Goal: Task Accomplishment & Management: Manage account settings

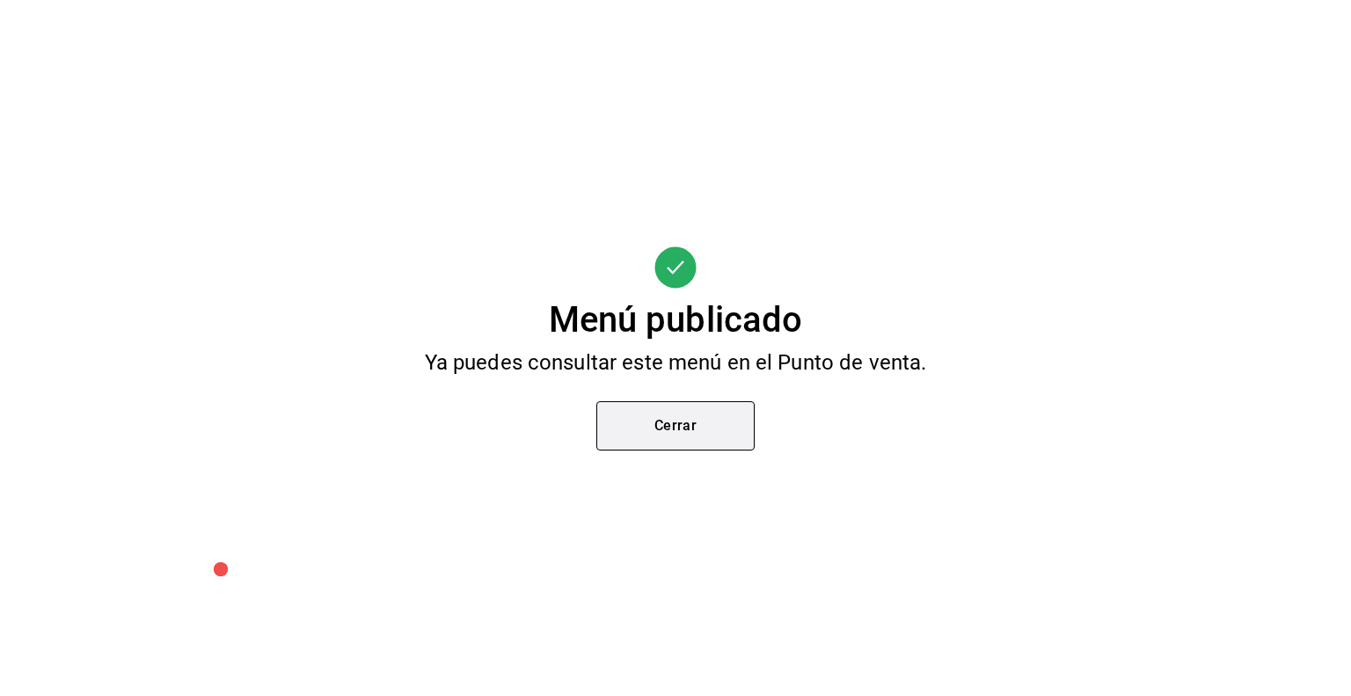
click at [690, 440] on button "Cerrar" at bounding box center [675, 425] width 158 height 49
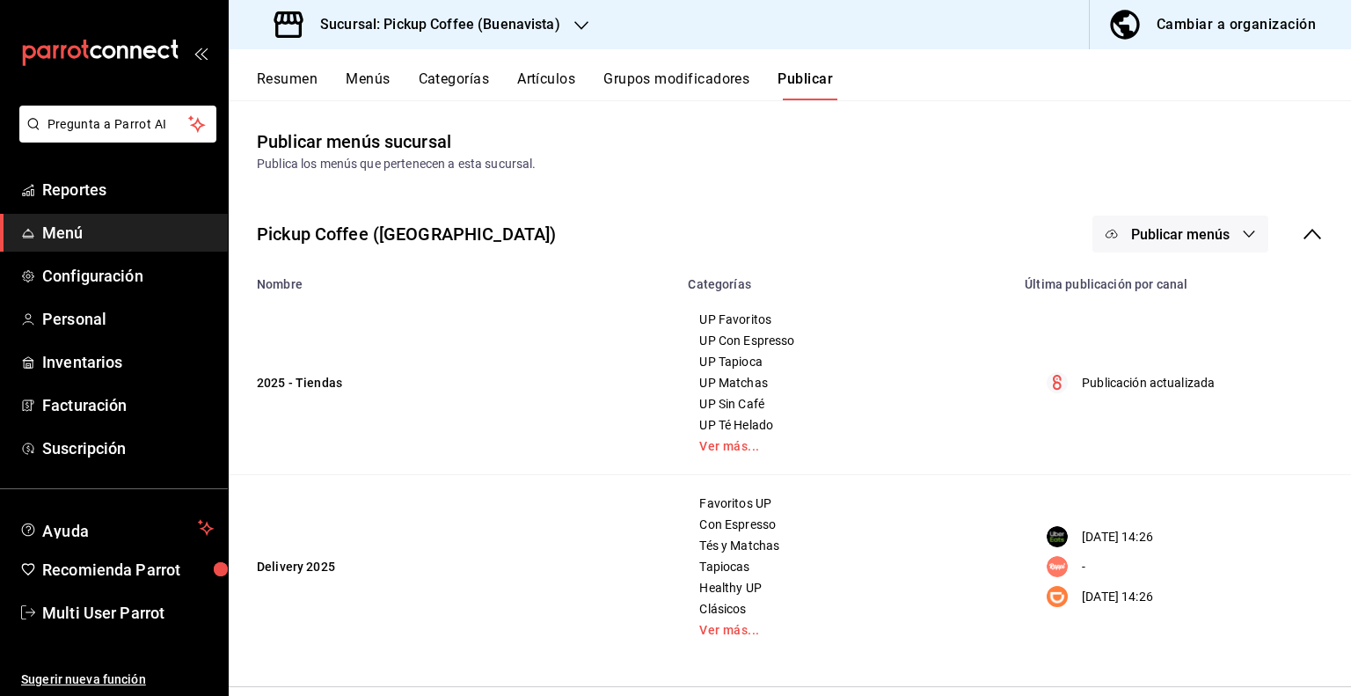
click at [1182, 12] on div "Cambiar a organización" at bounding box center [1235, 24] width 159 height 25
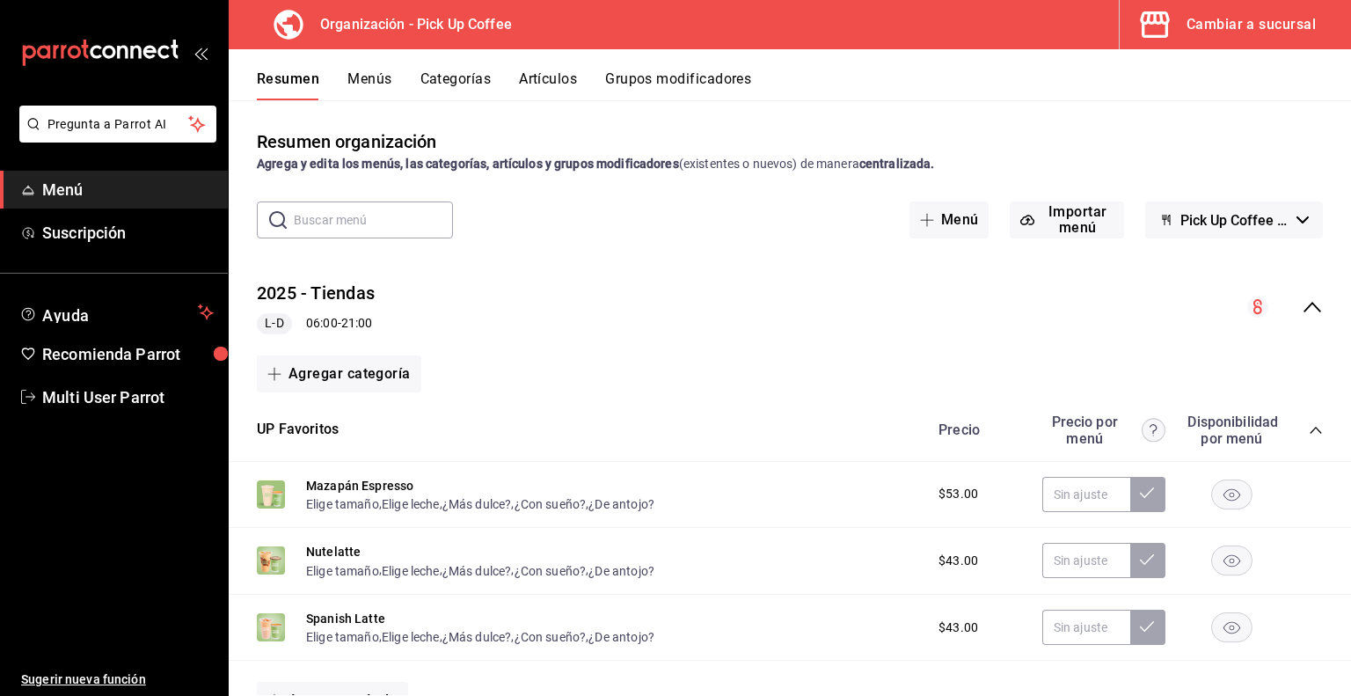
click at [1308, 310] on icon "collapse-menu-row" at bounding box center [1311, 306] width 21 height 21
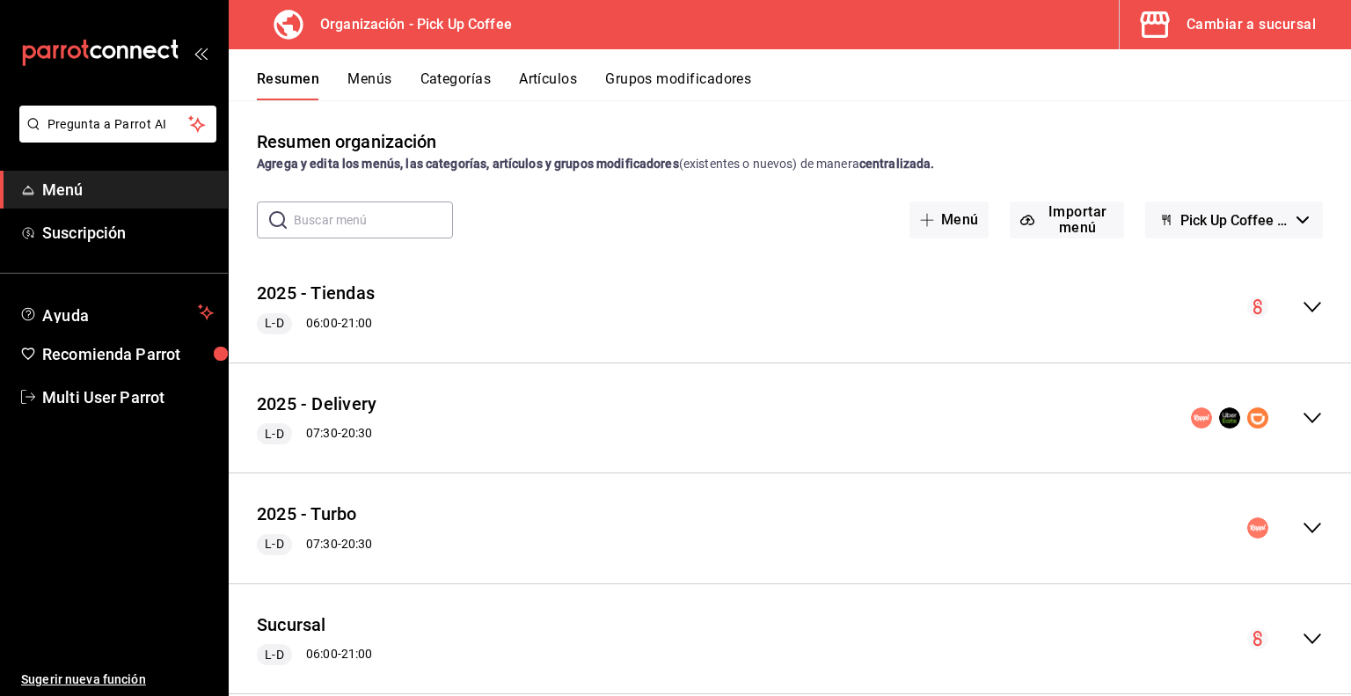
click at [359, 69] on div "Resumen Menús Categorías Artículos Grupos modificadores" at bounding box center [790, 74] width 1122 height 51
click at [358, 73] on button "Menús" at bounding box center [369, 85] width 44 height 30
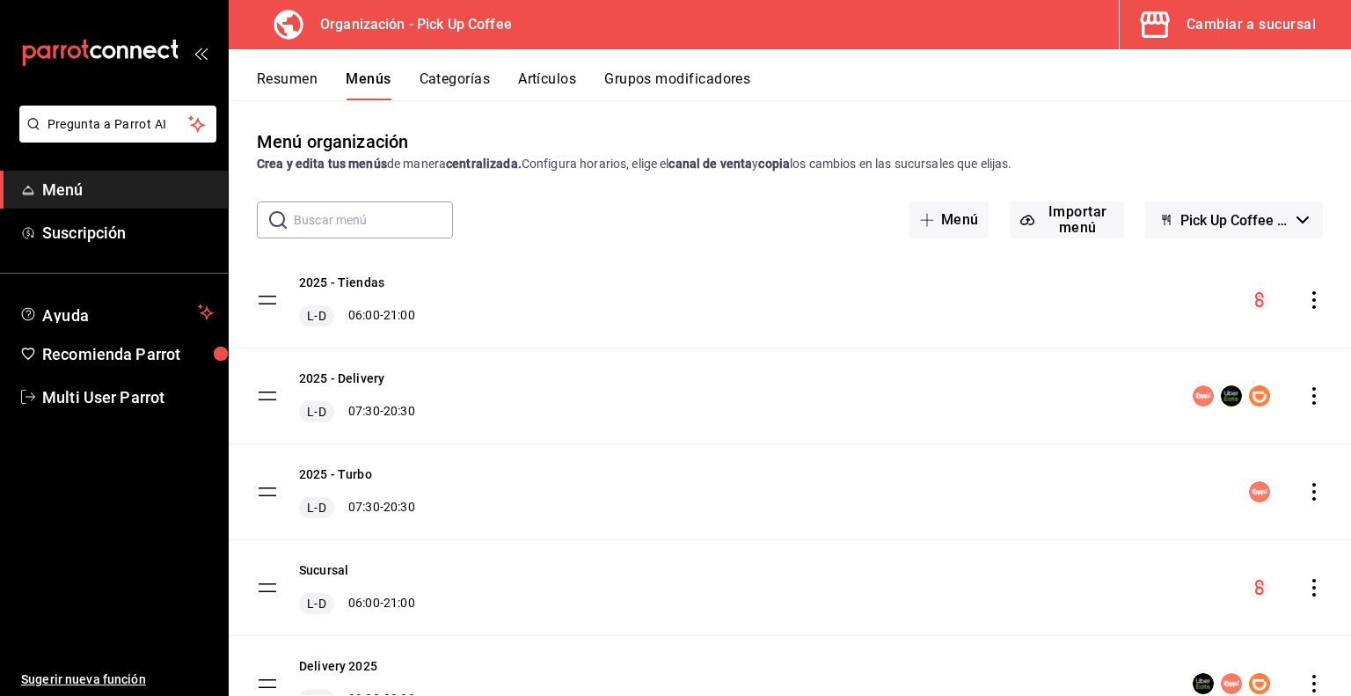
click at [1305, 397] on icon "actions" at bounding box center [1314, 396] width 18 height 18
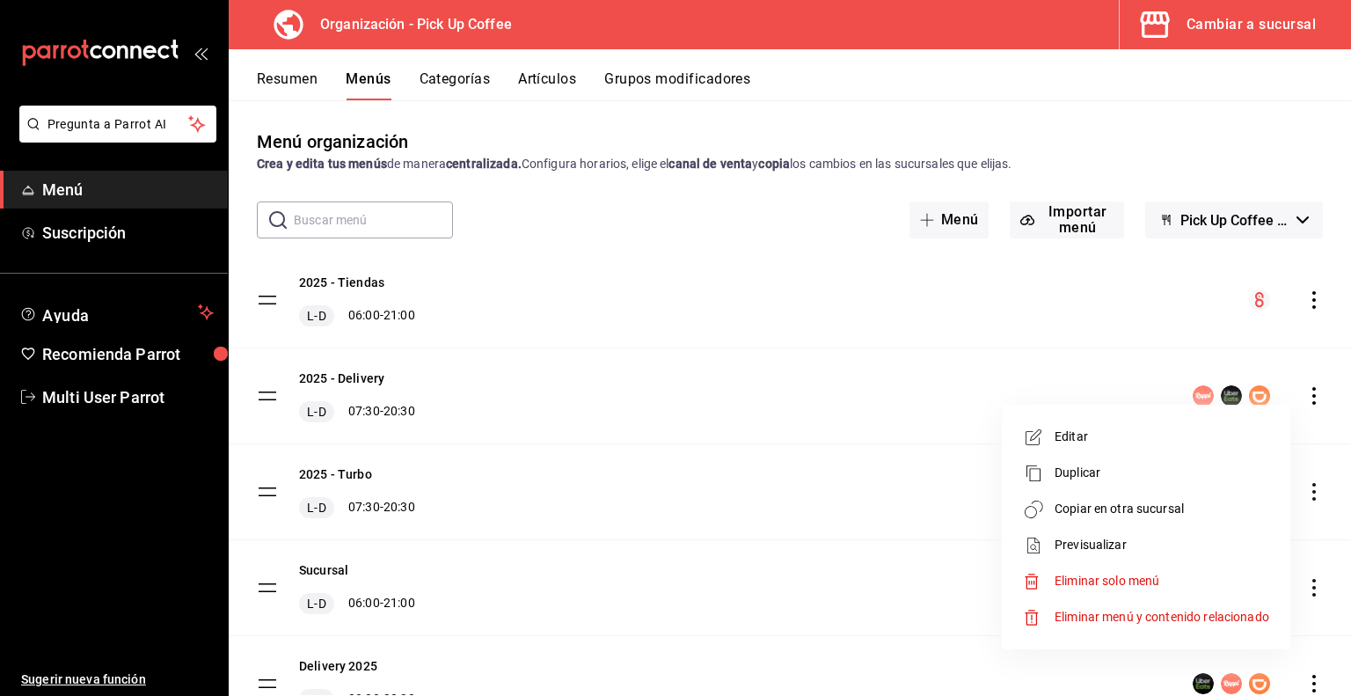
click at [1118, 544] on span "Previsualizar" at bounding box center [1161, 544] width 215 height 18
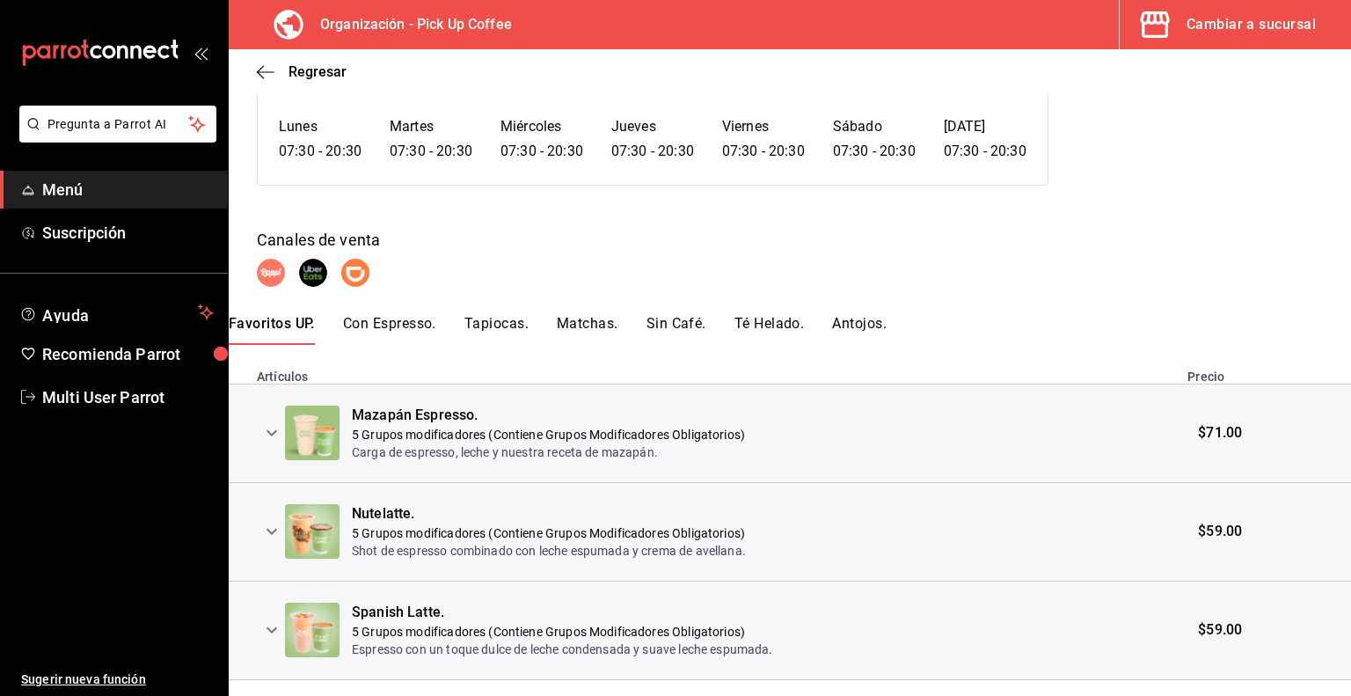
scroll to position [176, 0]
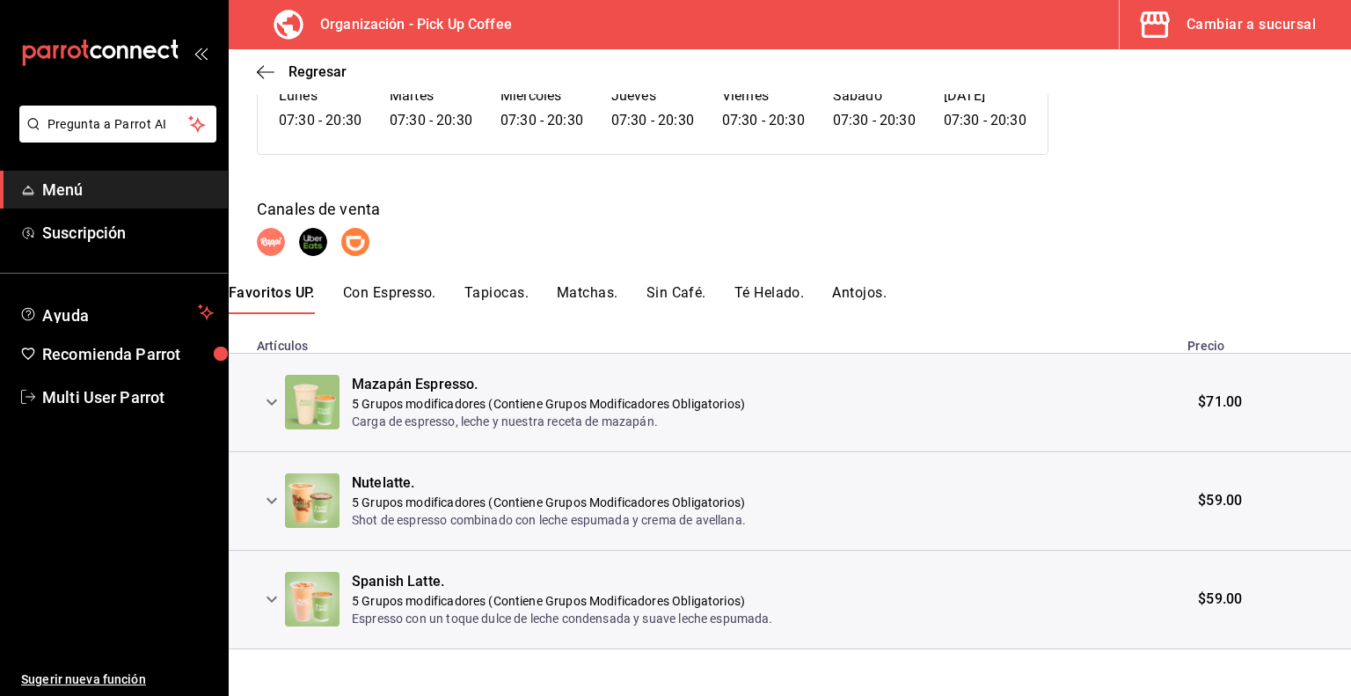
click at [269, 394] on icon "expand row" at bounding box center [271, 401] width 21 height 21
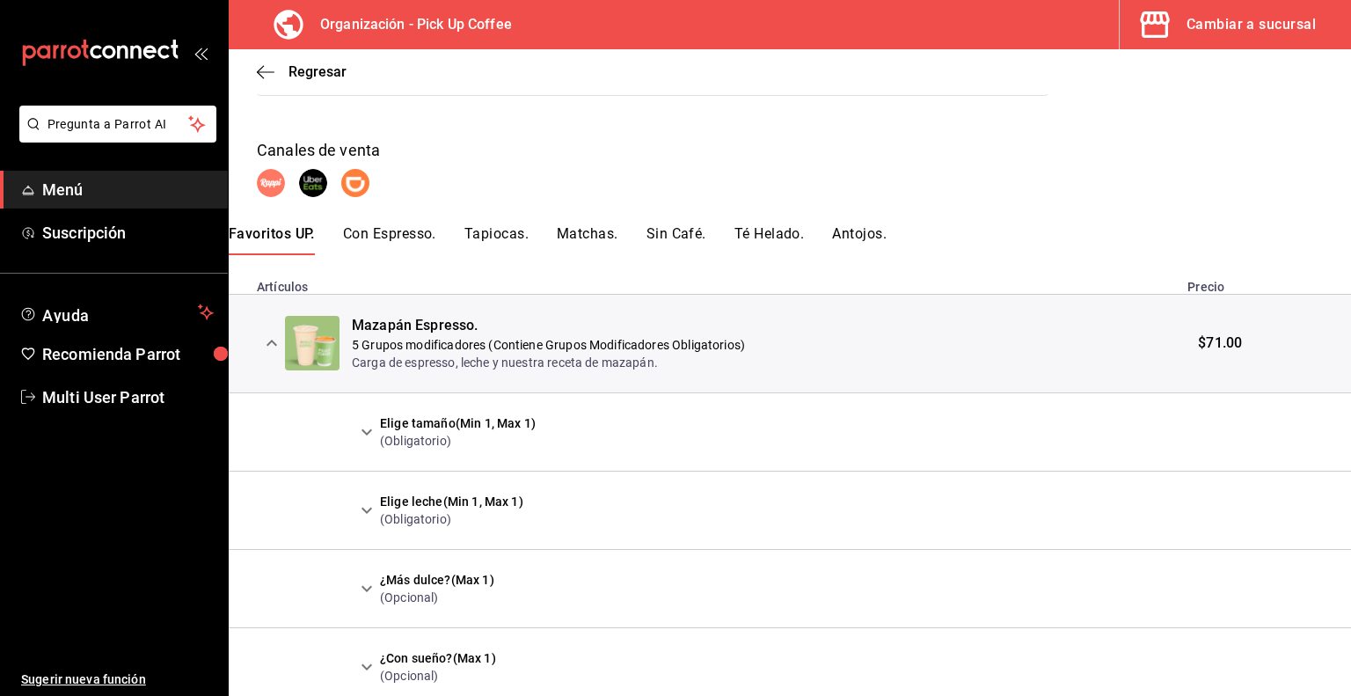
scroll to position [264, 0]
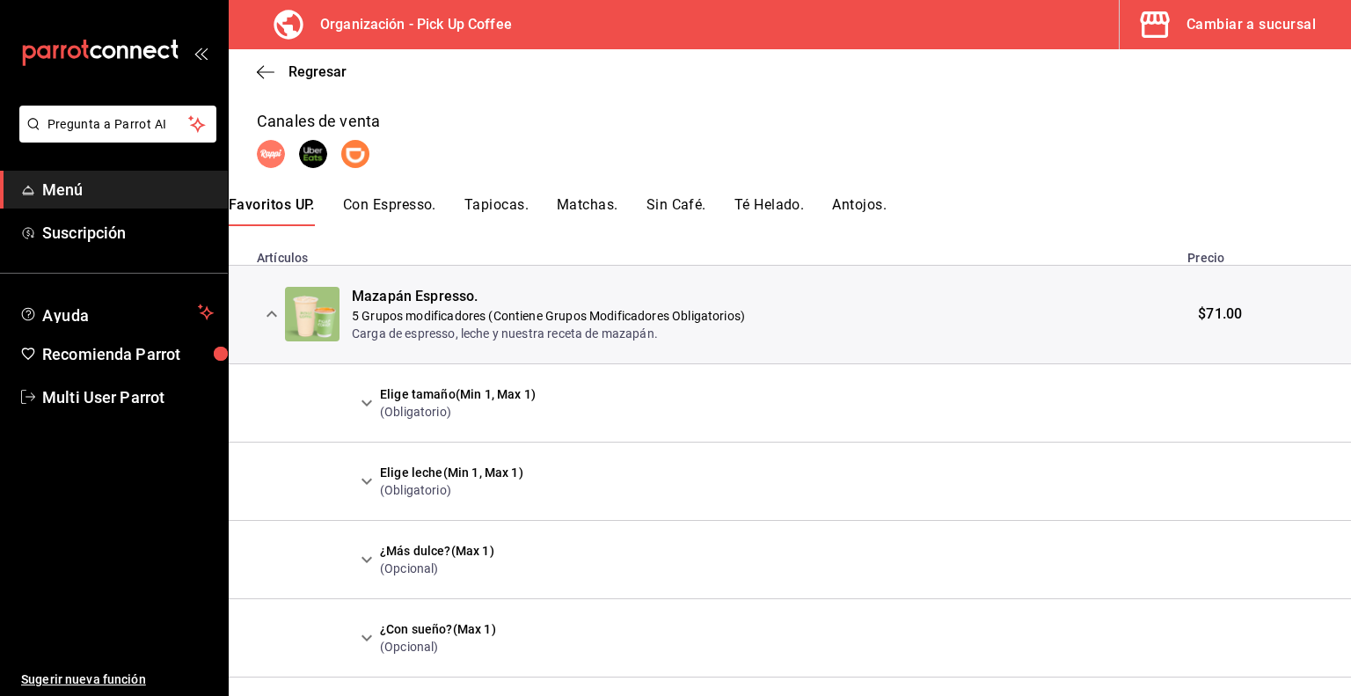
click at [359, 397] on icon "expand row" at bounding box center [366, 402] width 21 height 21
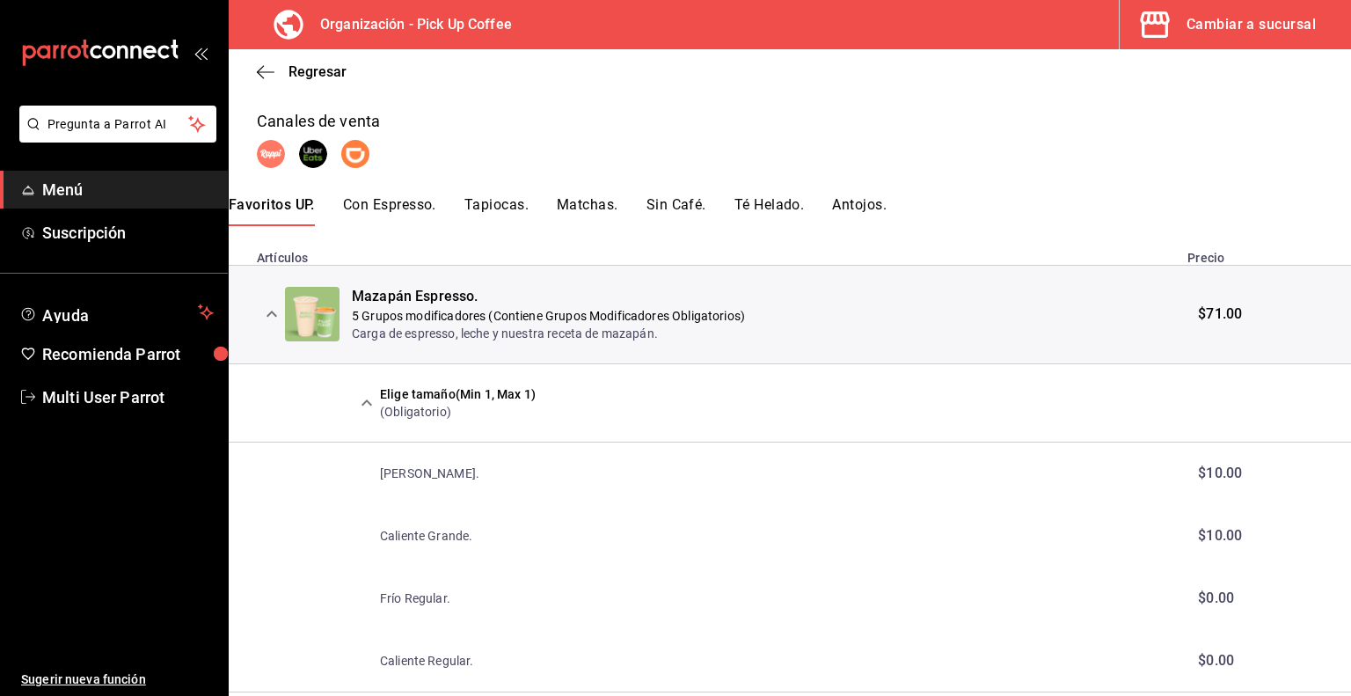
click at [359, 397] on icon "expand row" at bounding box center [366, 402] width 21 height 21
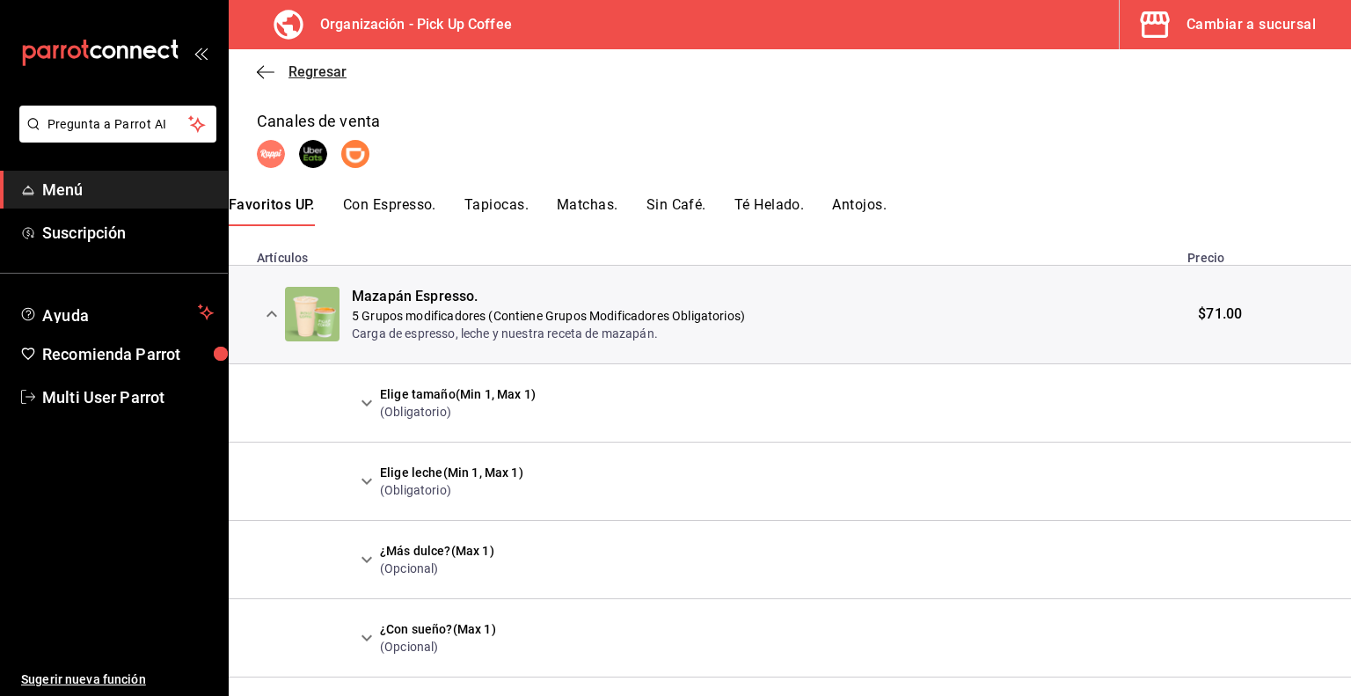
click at [271, 76] on icon "button" at bounding box center [266, 72] width 18 height 16
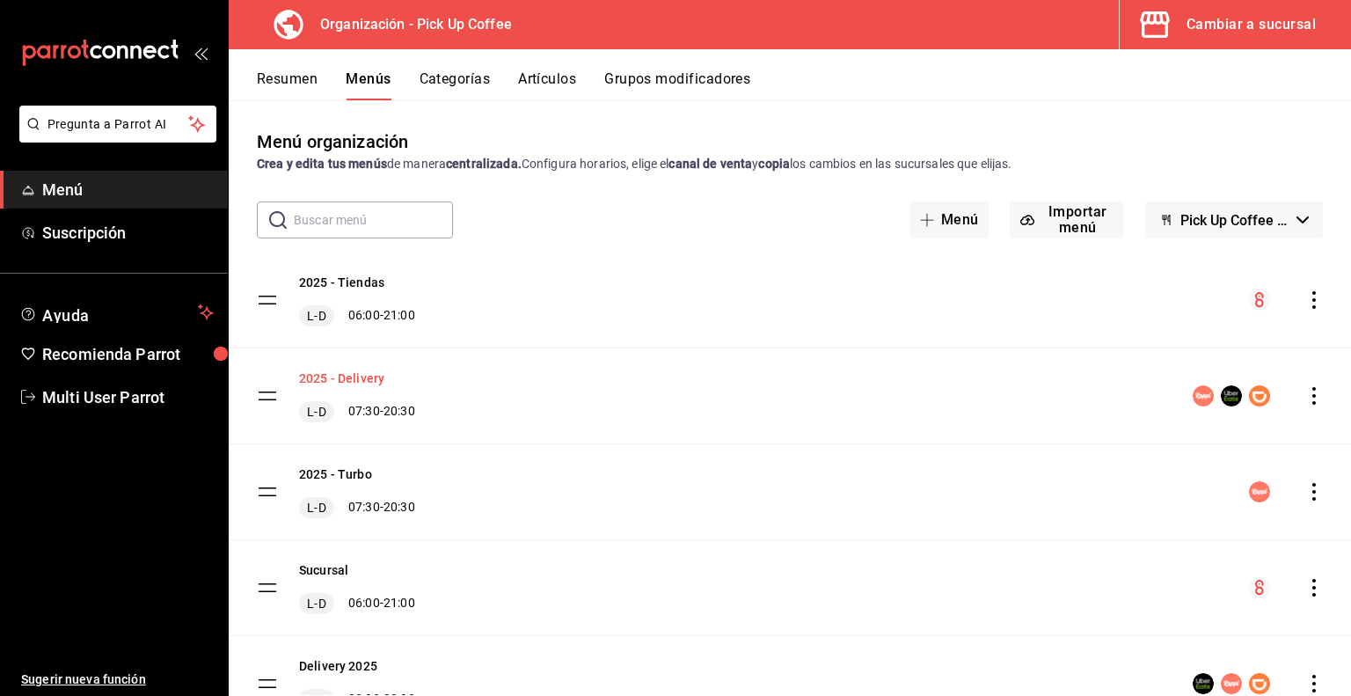
click at [351, 373] on button "2025 - Delivery" at bounding box center [341, 378] width 85 height 18
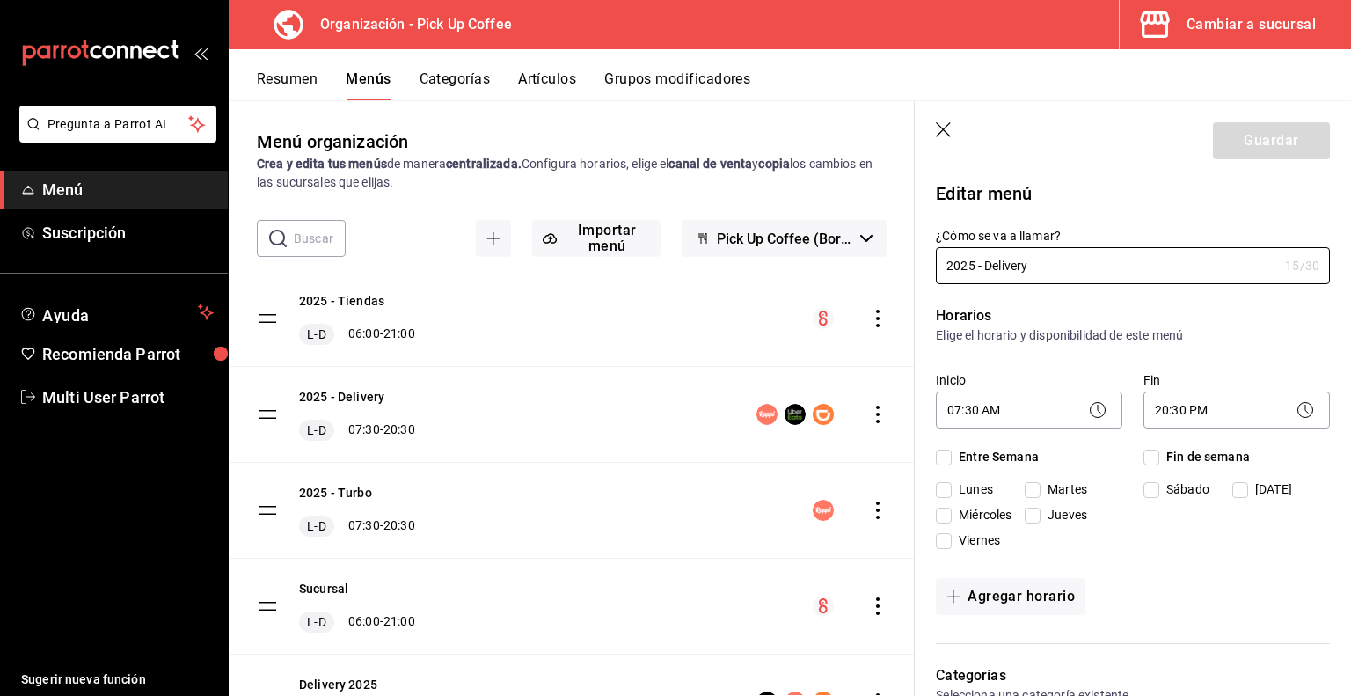
checkbox input "true"
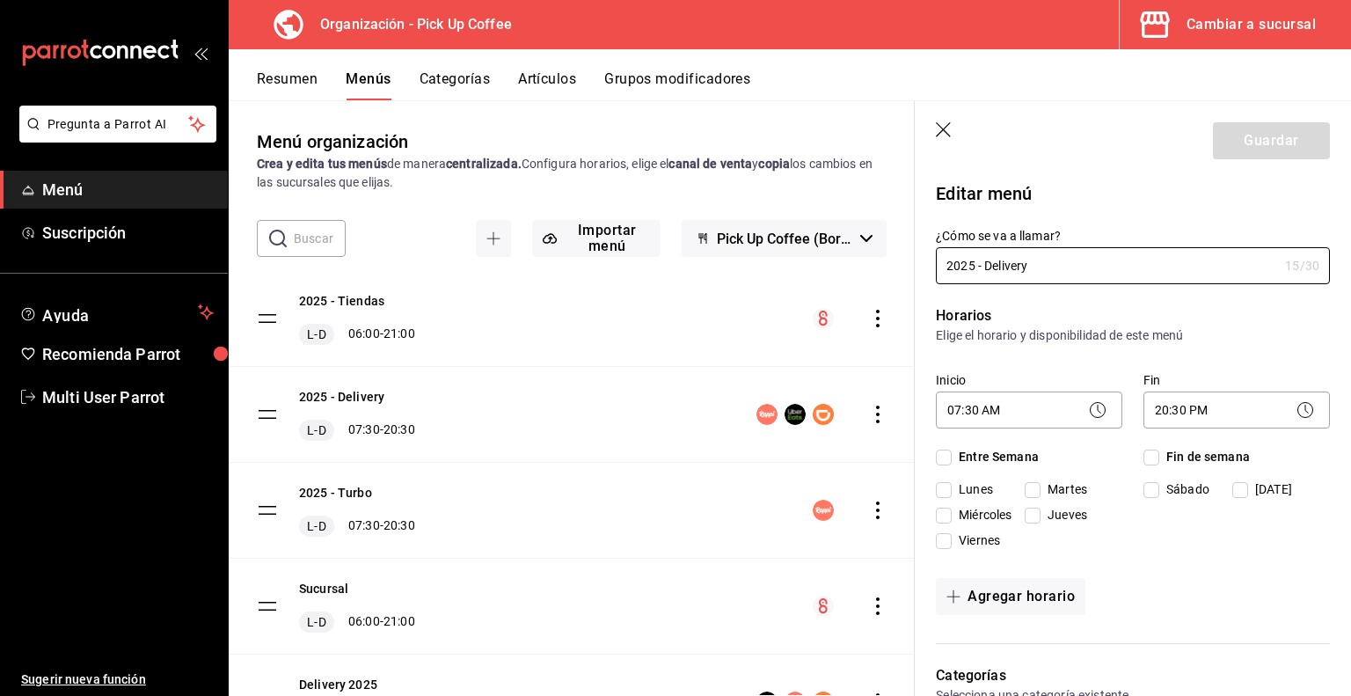
checkbox input "true"
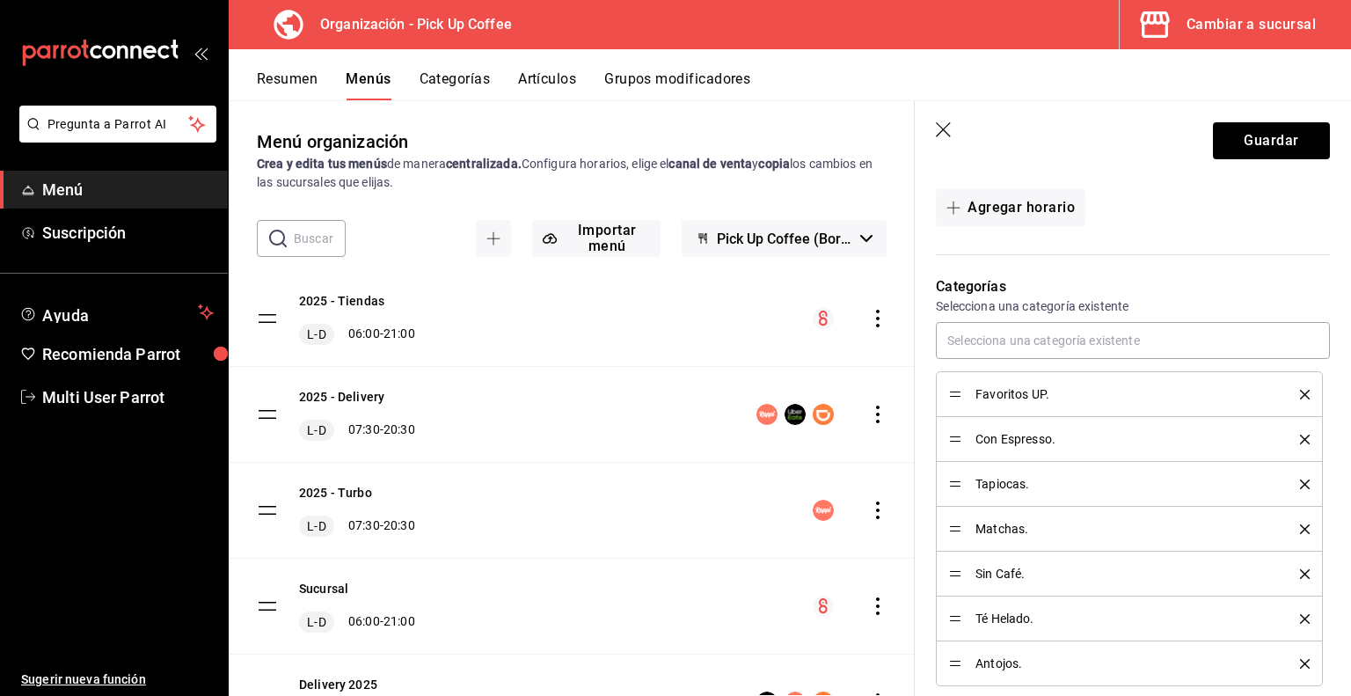
scroll to position [353, 0]
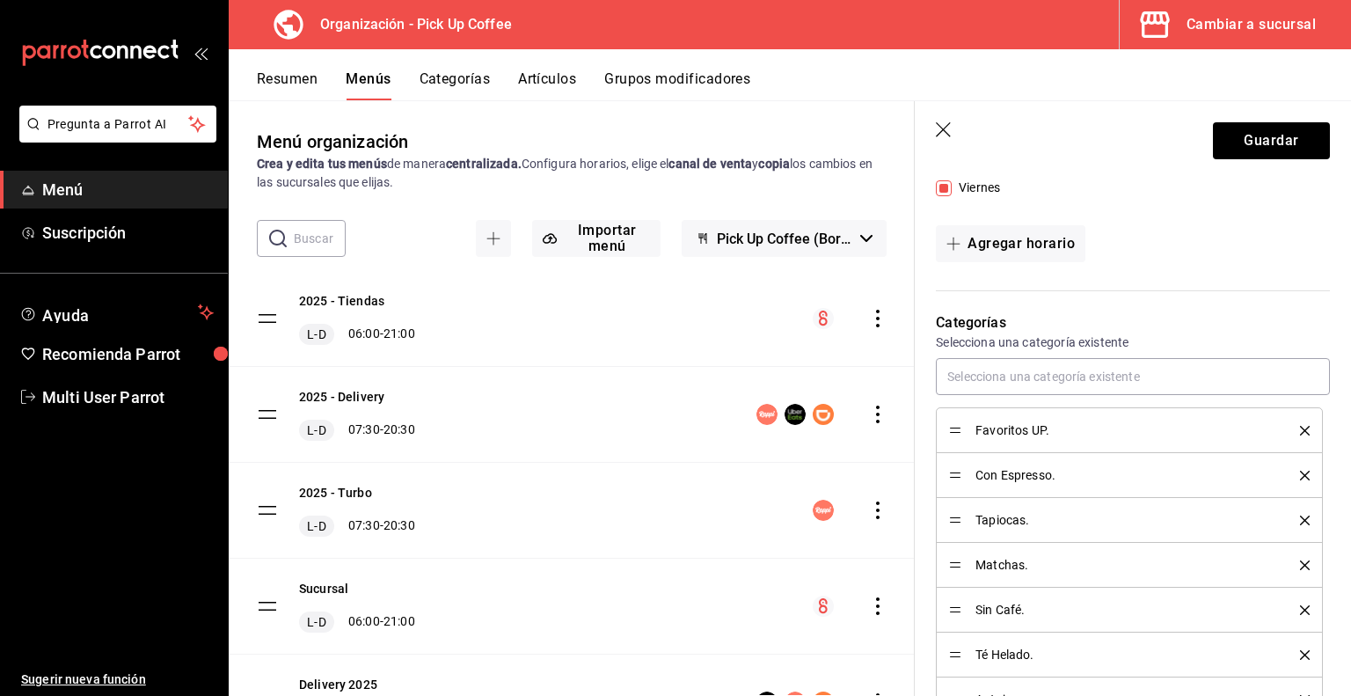
click at [945, 133] on icon "button" at bounding box center [945, 131] width 18 height 18
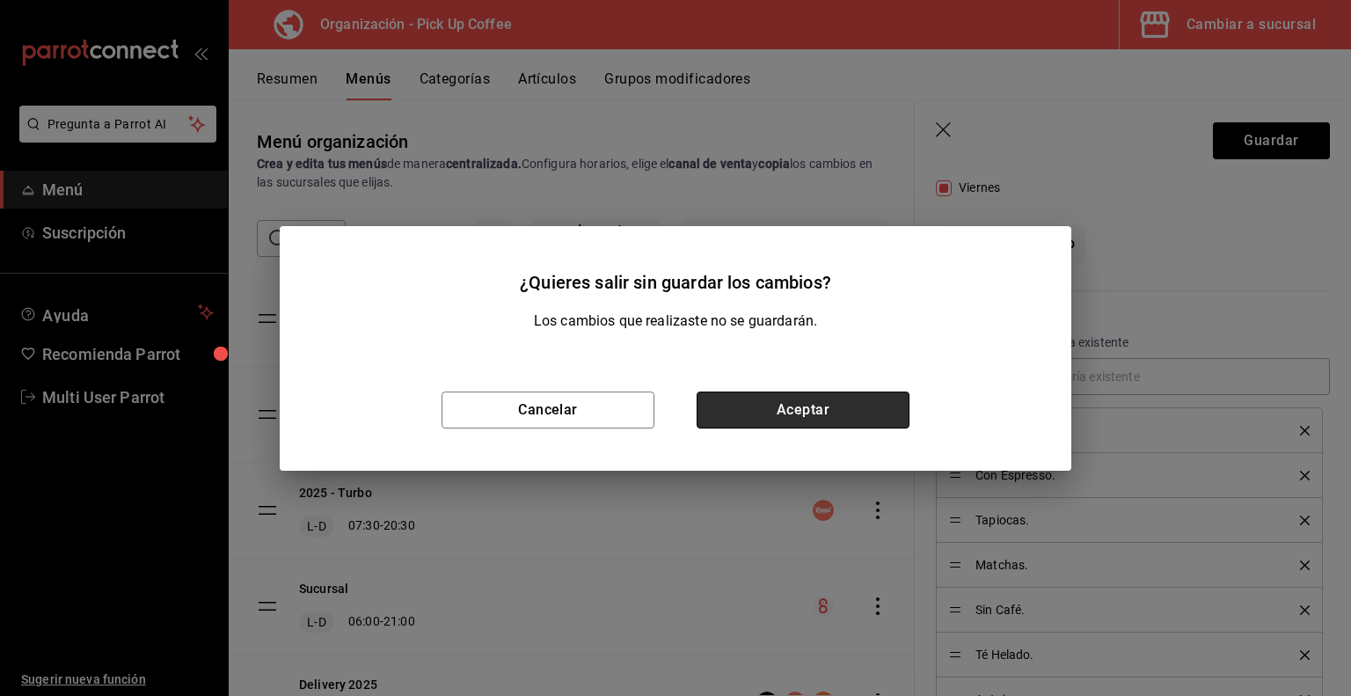
click at [777, 409] on button "Aceptar" at bounding box center [802, 409] width 213 height 37
checkbox input "false"
type input "1756385293609"
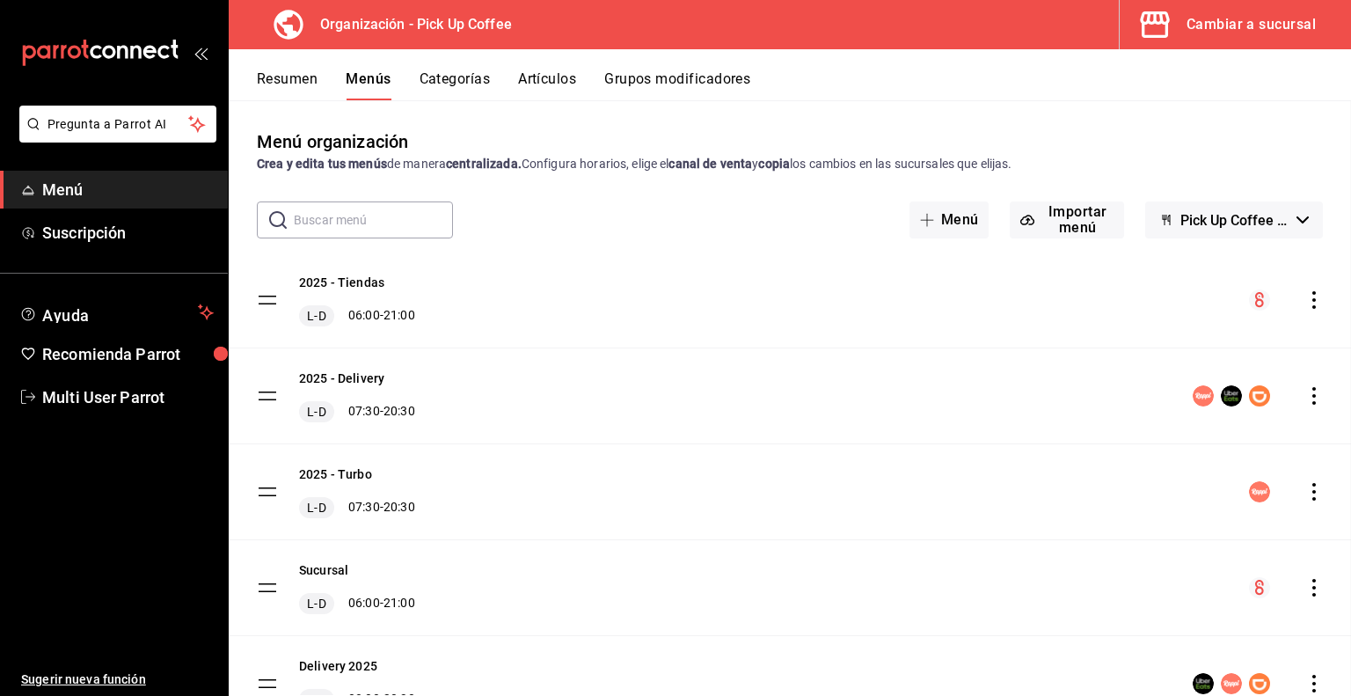
checkbox input "false"
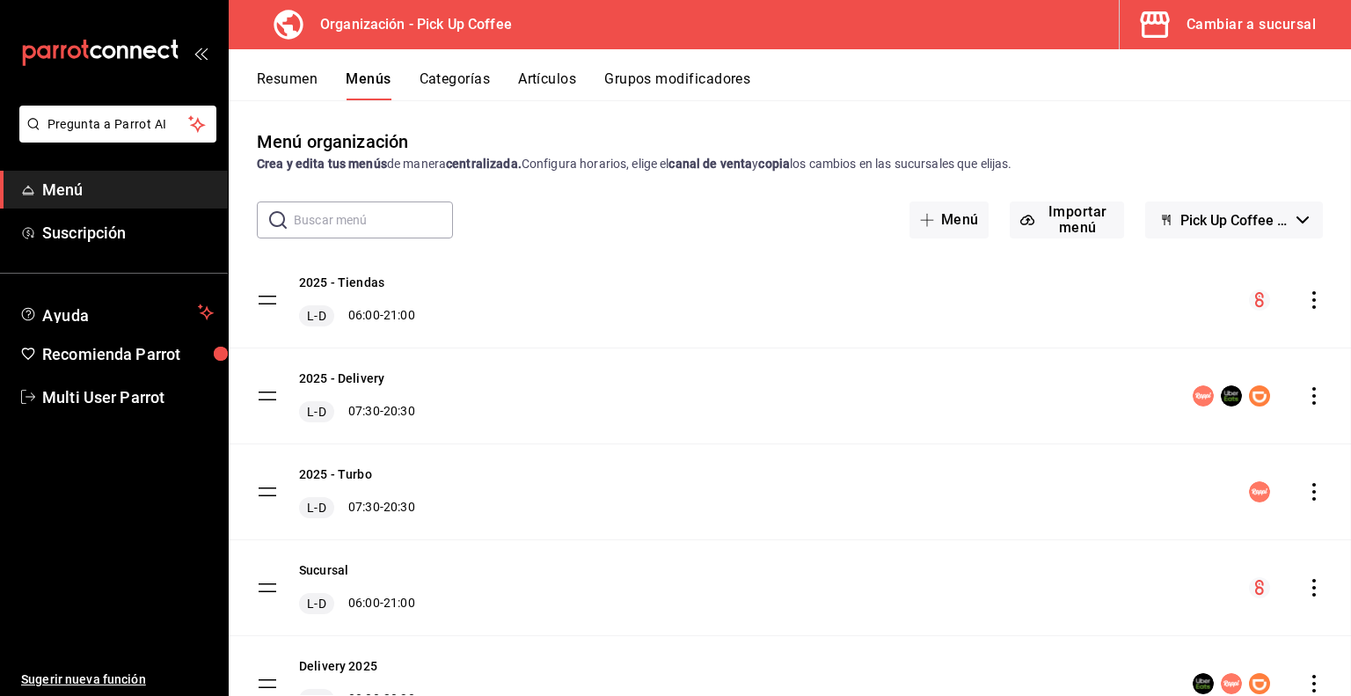
checkbox input "false"
click at [1208, 20] on div "Cambiar a sucursal" at bounding box center [1250, 24] width 129 height 25
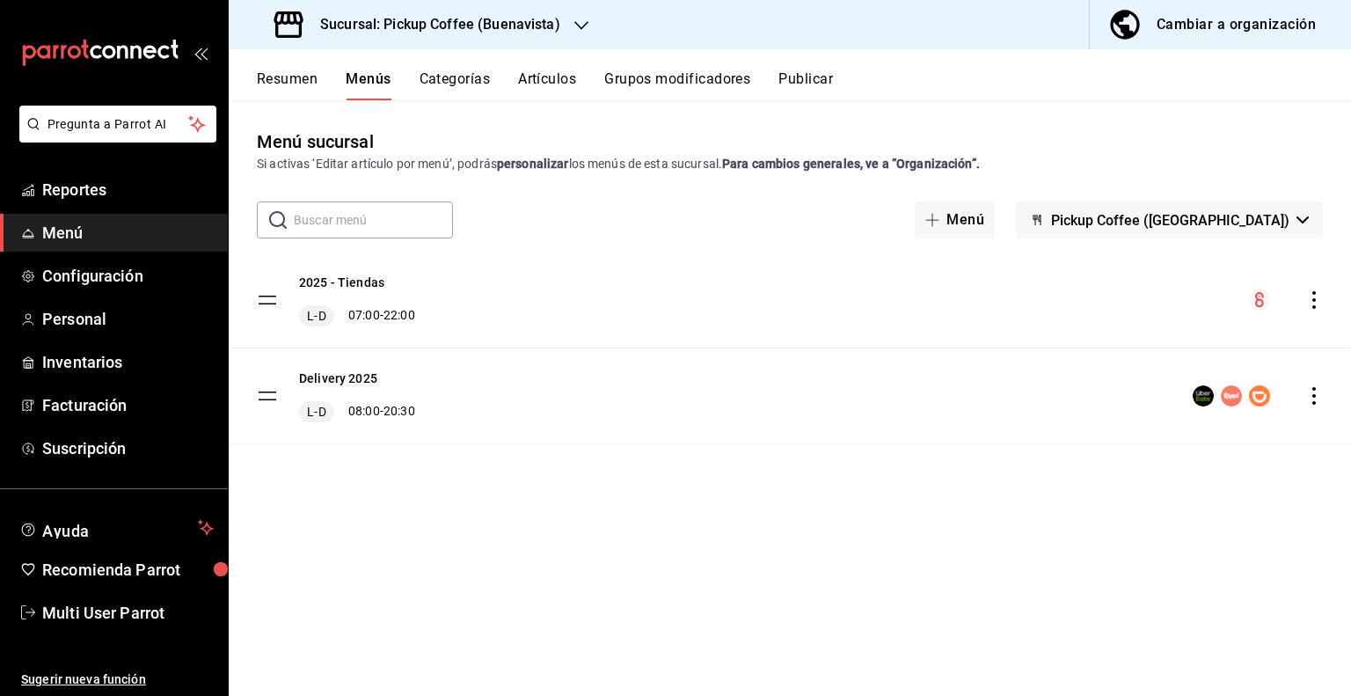
click at [511, 35] on div "Sucursal: Pickup Coffee (Buenavista)" at bounding box center [419, 24] width 353 height 49
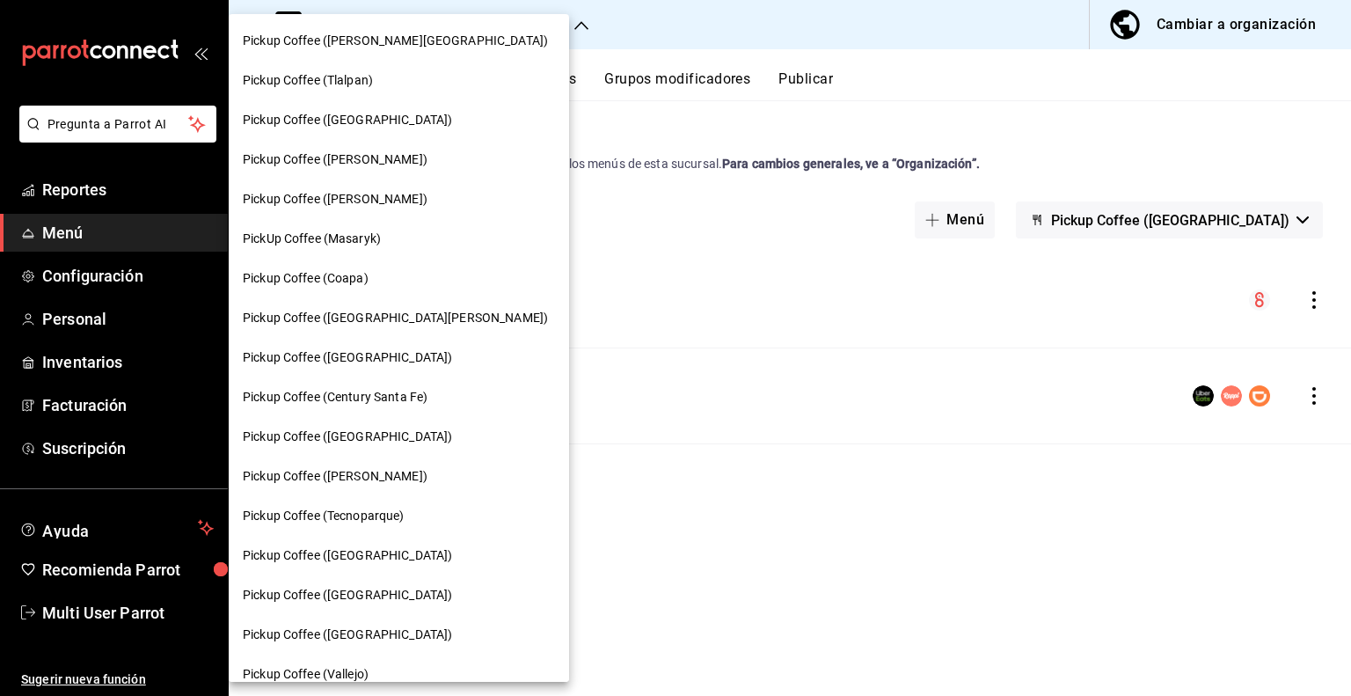
click at [395, 40] on span "Pickup Coffee ([PERSON_NAME][GEOGRAPHIC_DATA])" at bounding box center [395, 41] width 305 height 18
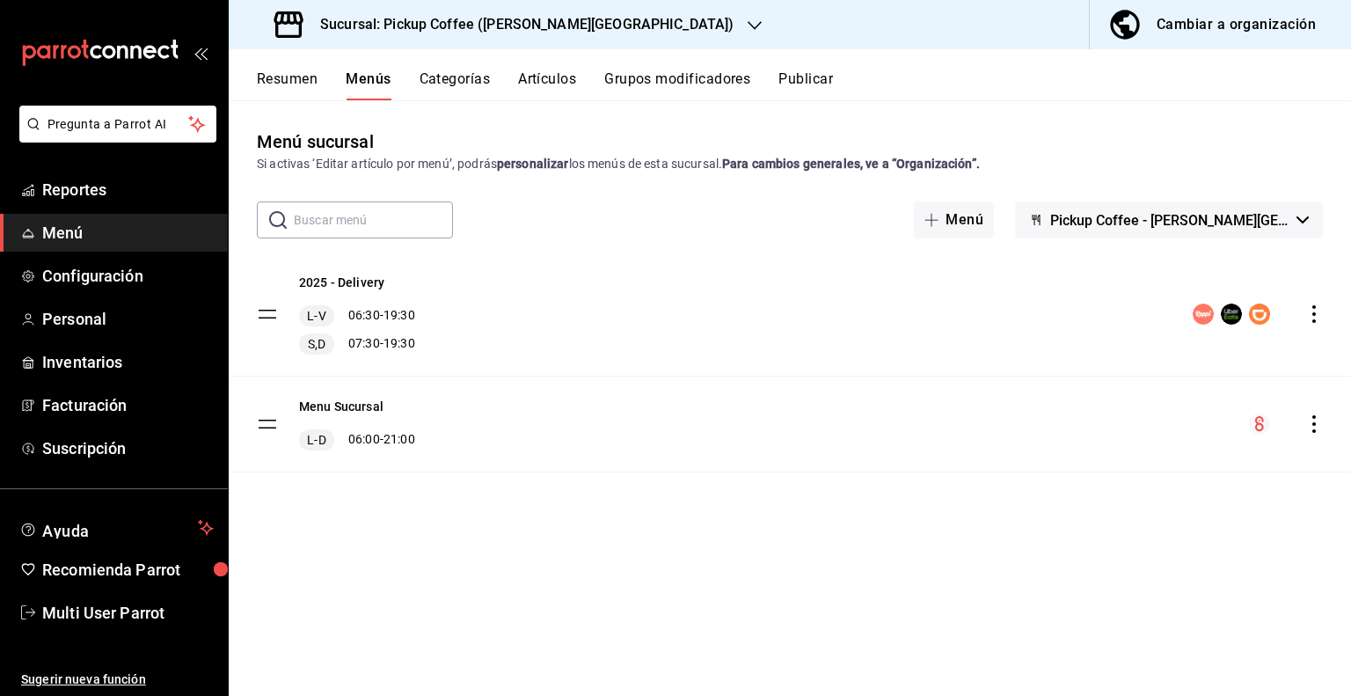
click at [1313, 318] on icon "actions" at bounding box center [1314, 314] width 18 height 18
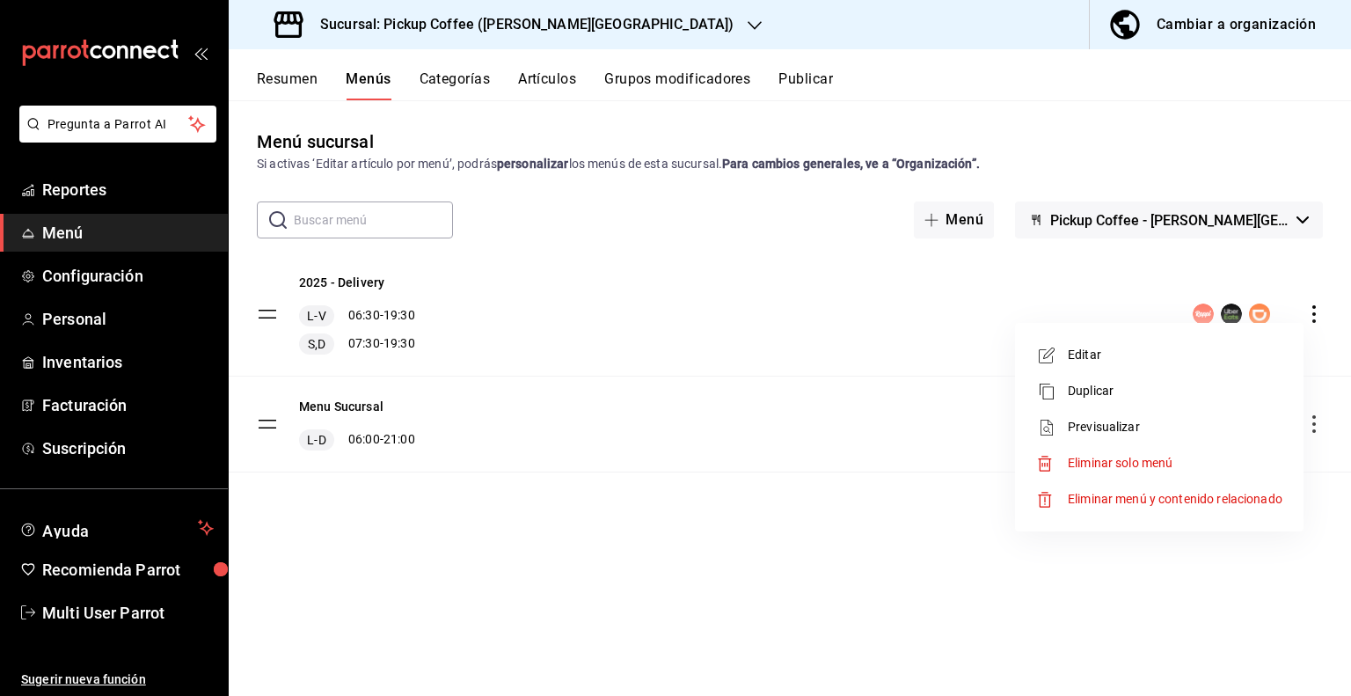
click at [1091, 467] on span "Eliminar solo menú" at bounding box center [1119, 462] width 105 height 14
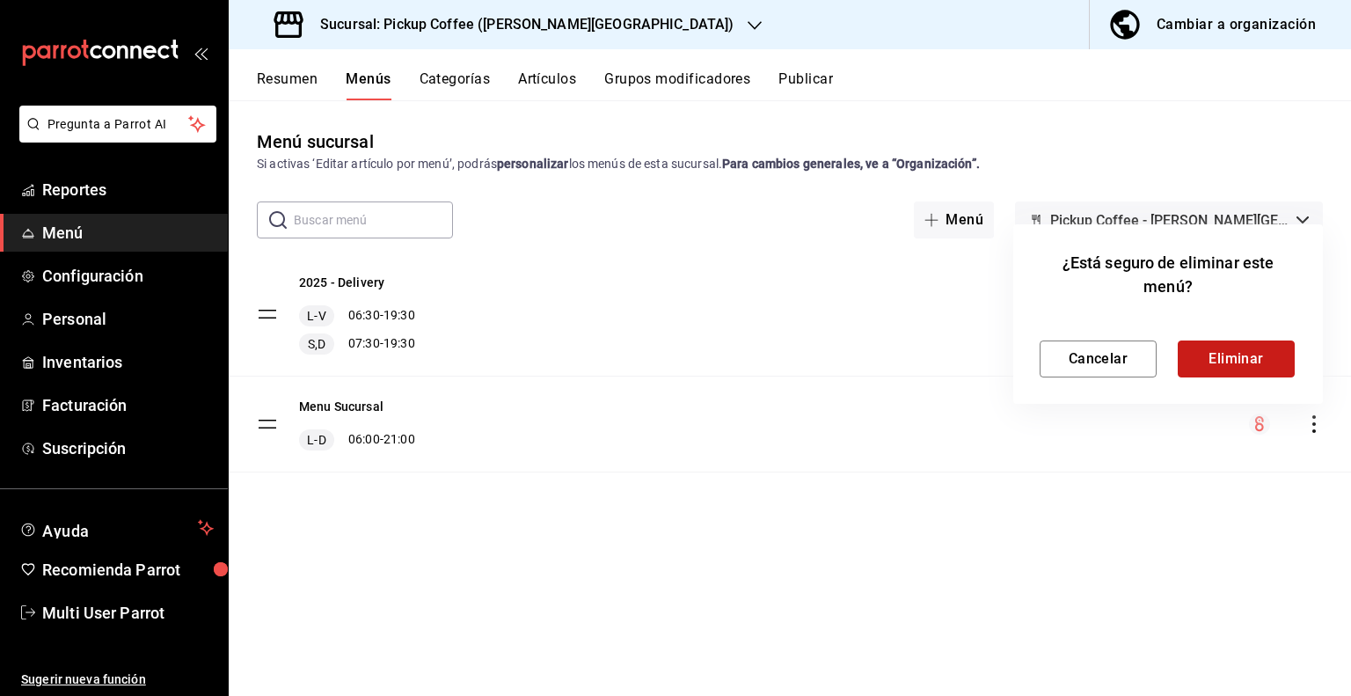
click at [1222, 362] on button "Eliminar" at bounding box center [1235, 358] width 117 height 37
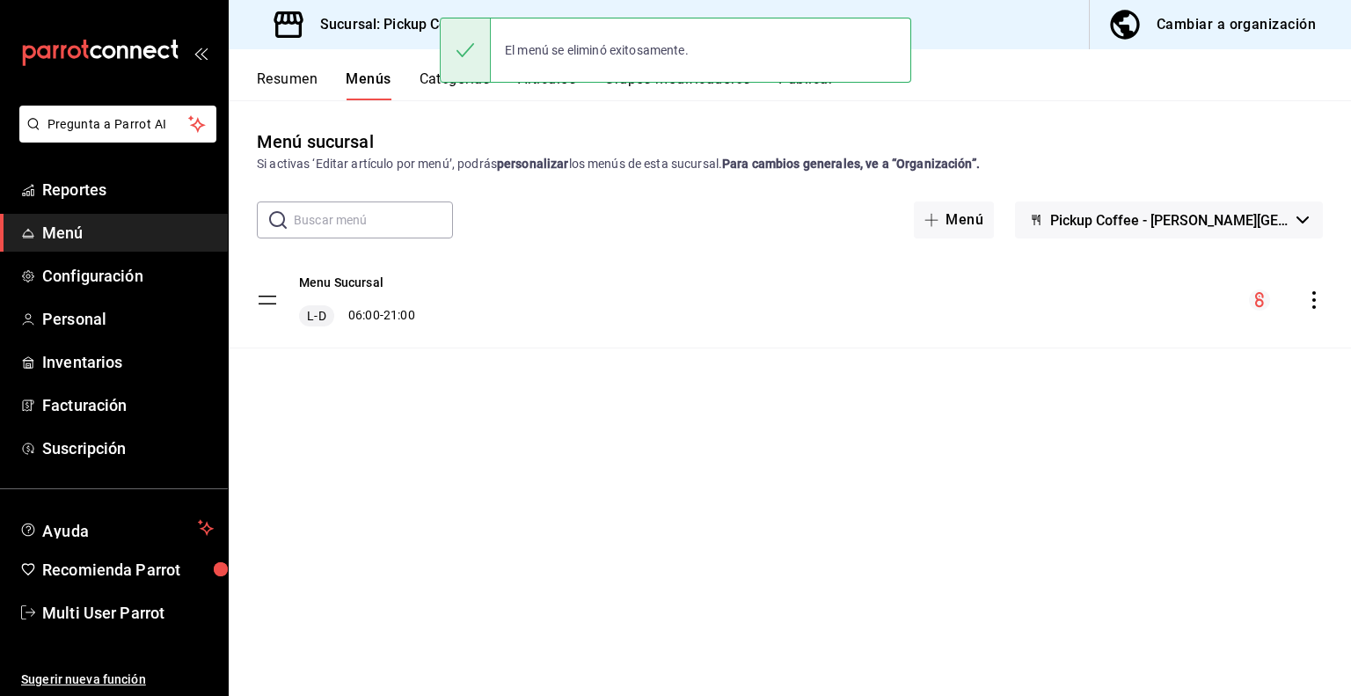
click at [1283, 222] on span "Pickup Coffee - [PERSON_NAME][GEOGRAPHIC_DATA]" at bounding box center [1169, 220] width 239 height 17
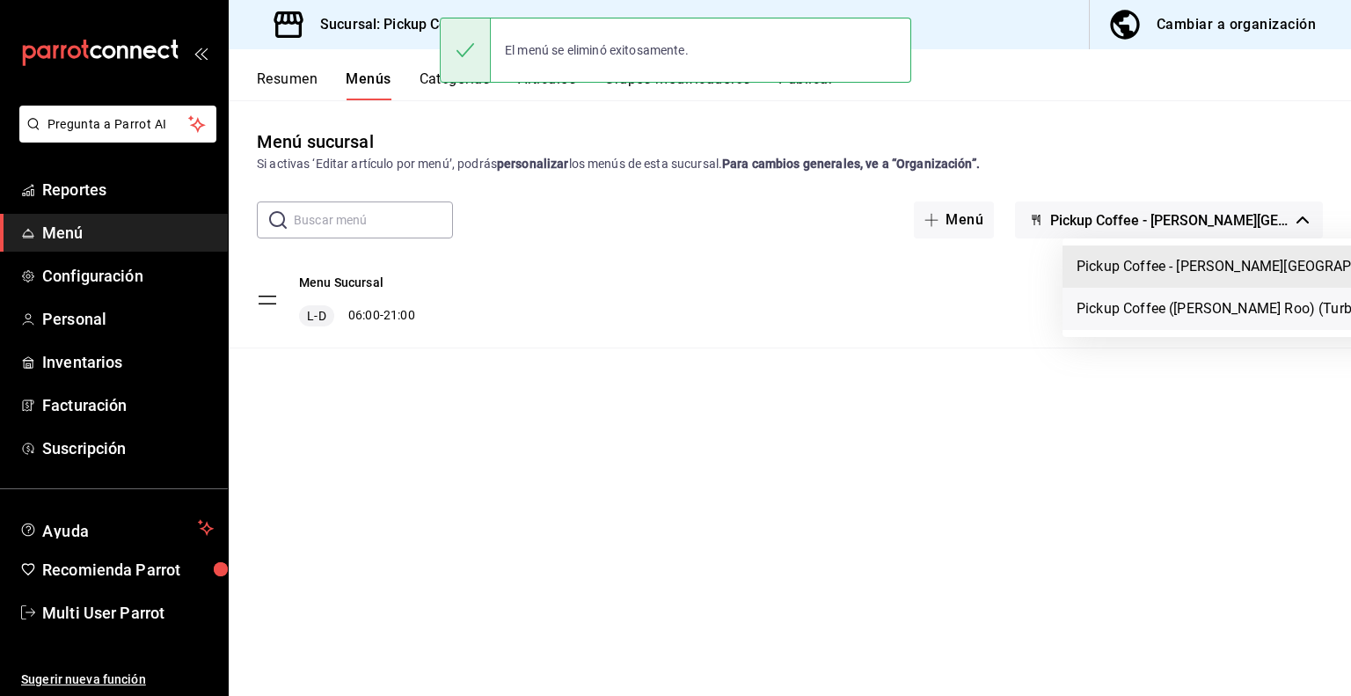
click at [1196, 310] on li "Pickup Coffee ([PERSON_NAME] Roo) (Turbo)" at bounding box center [1247, 309] width 370 height 42
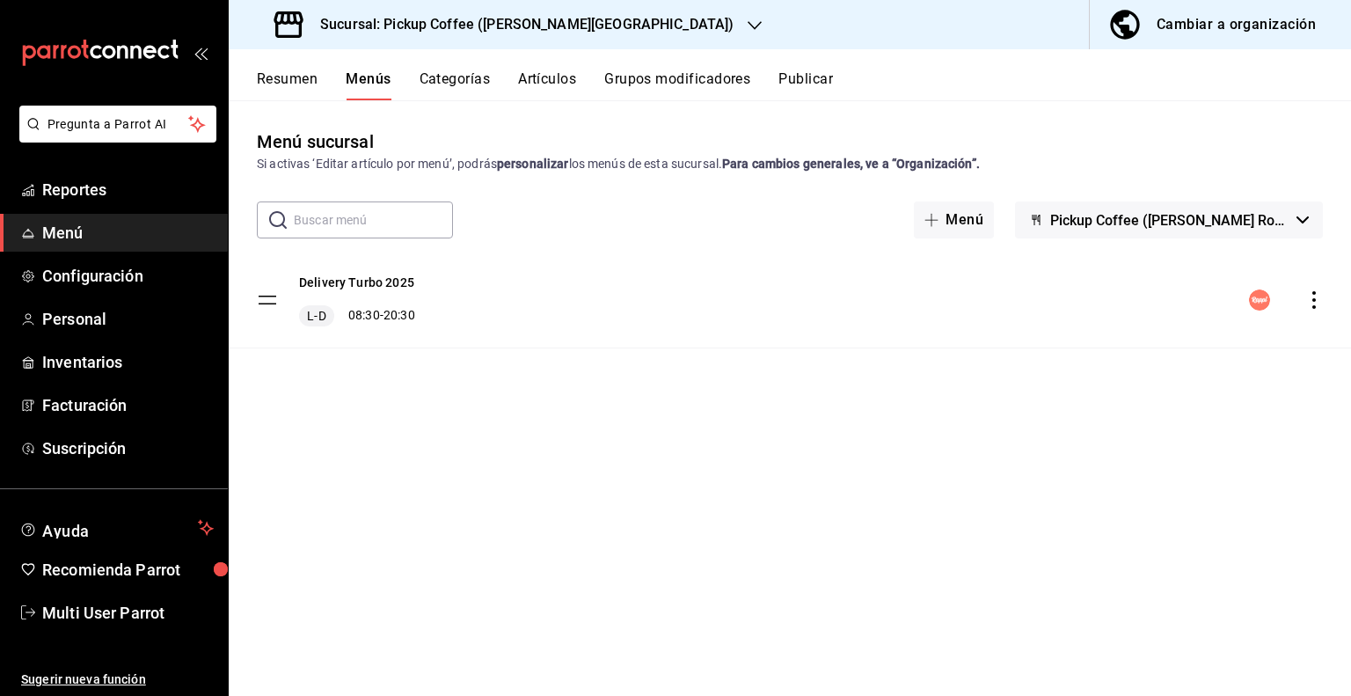
click at [1312, 299] on icon "actions" at bounding box center [1314, 300] width 18 height 18
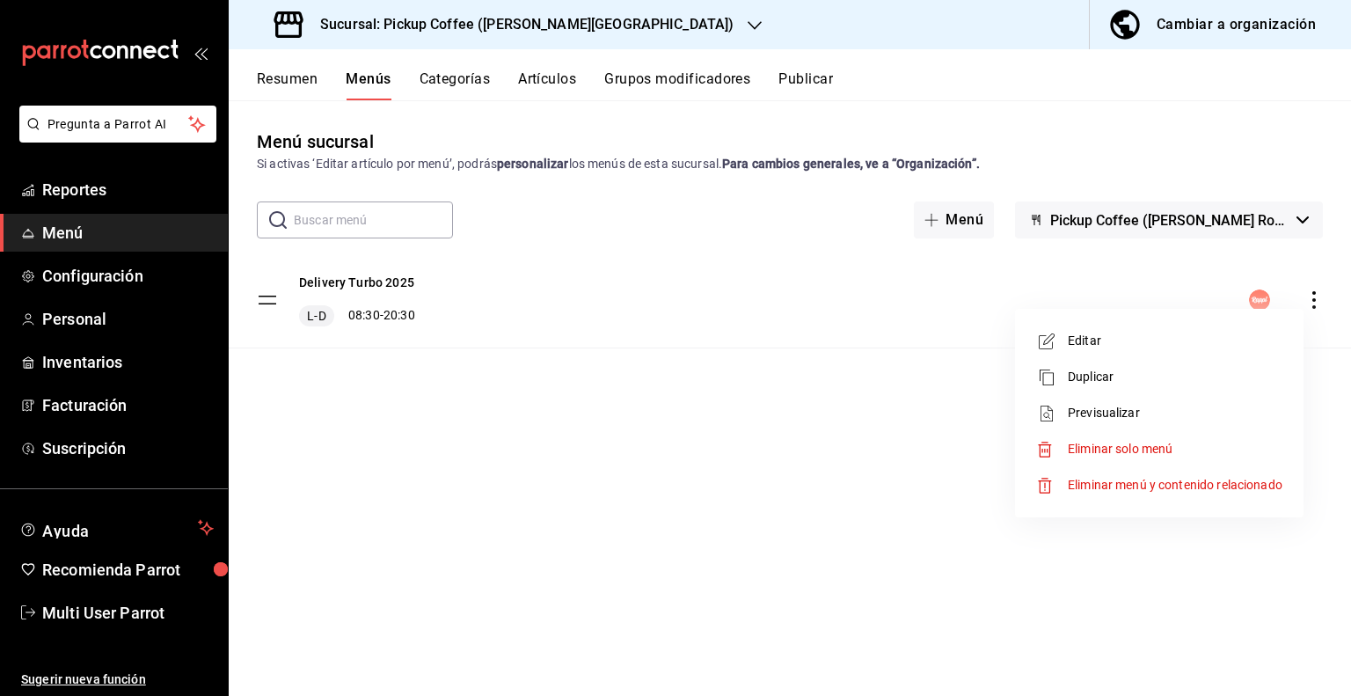
click at [1115, 446] on span "Eliminar solo menú" at bounding box center [1119, 448] width 105 height 14
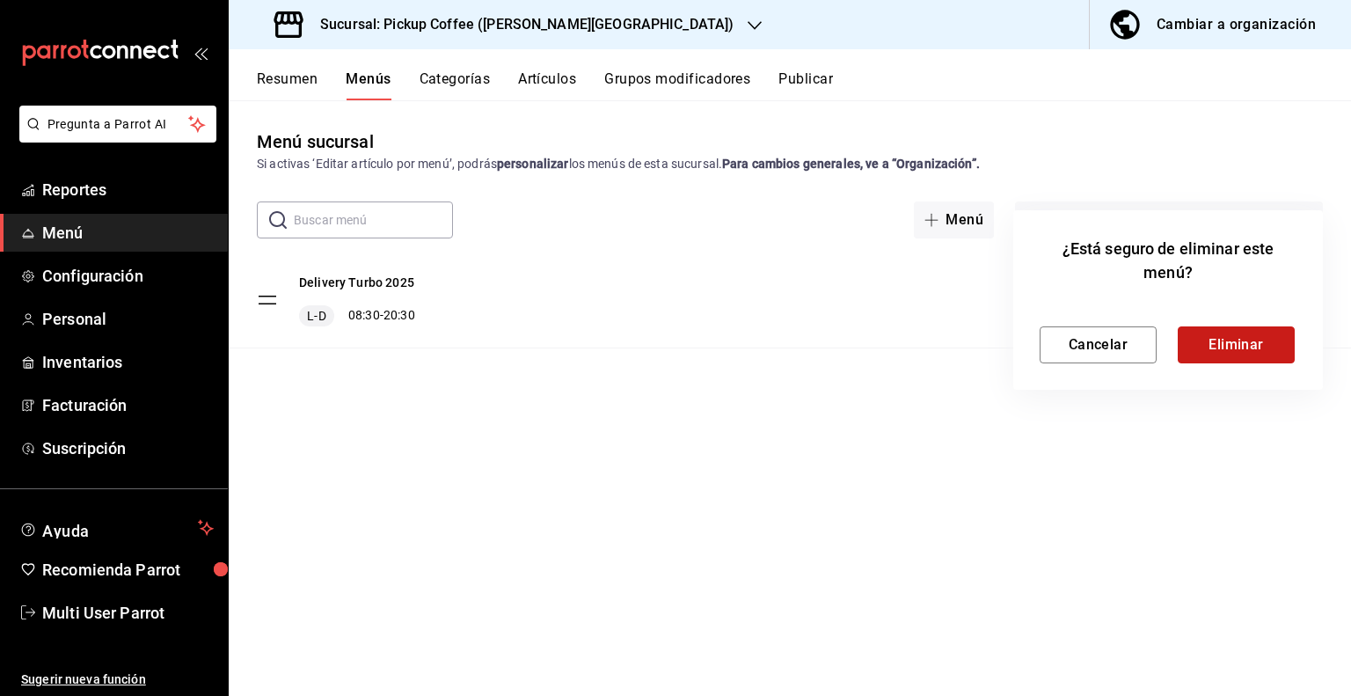
click at [1228, 335] on button "Eliminar" at bounding box center [1235, 344] width 117 height 37
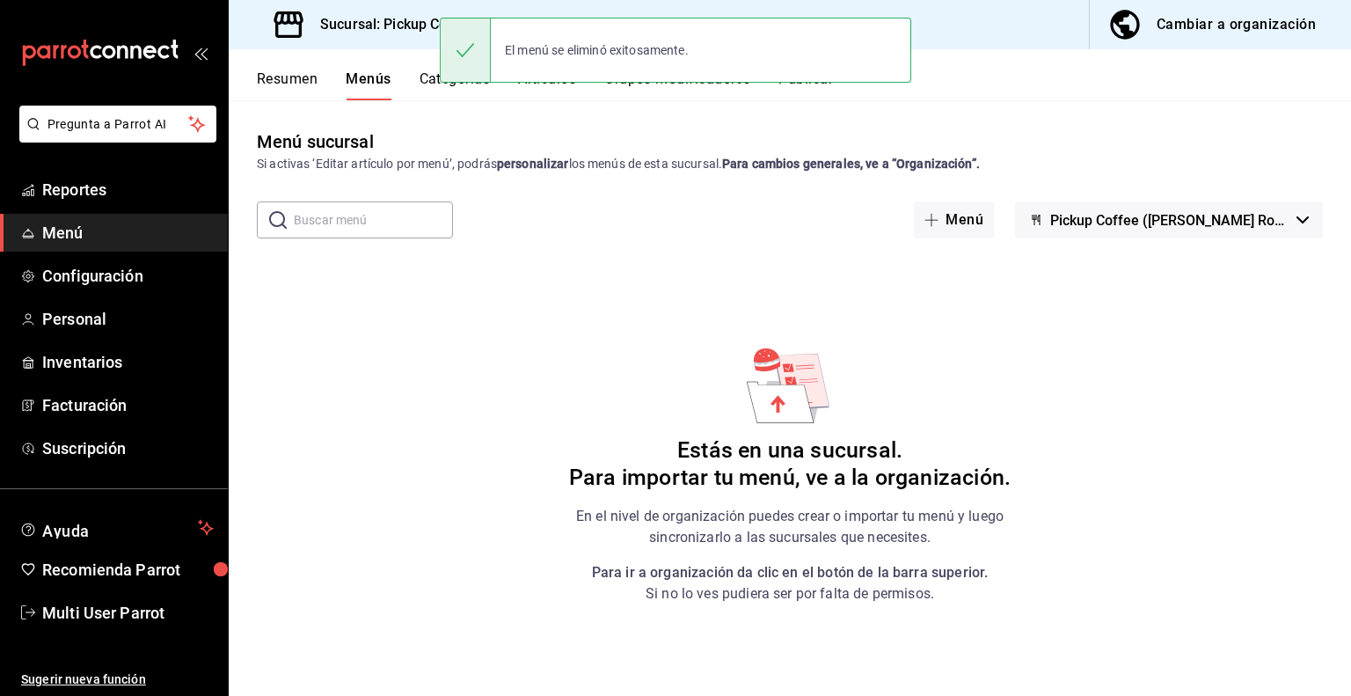
click at [1171, 40] on button "Cambiar a organización" at bounding box center [1212, 24] width 247 height 49
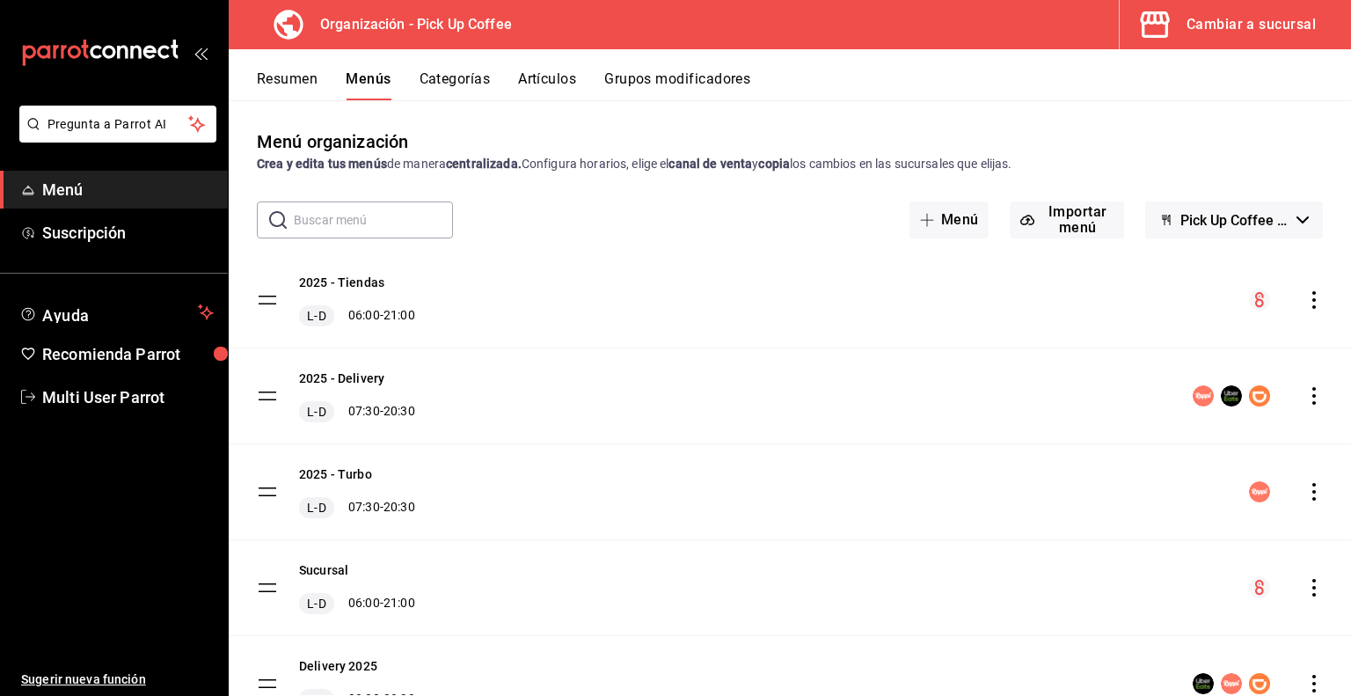
click at [1312, 397] on icon "actions" at bounding box center [1314, 396] width 4 height 18
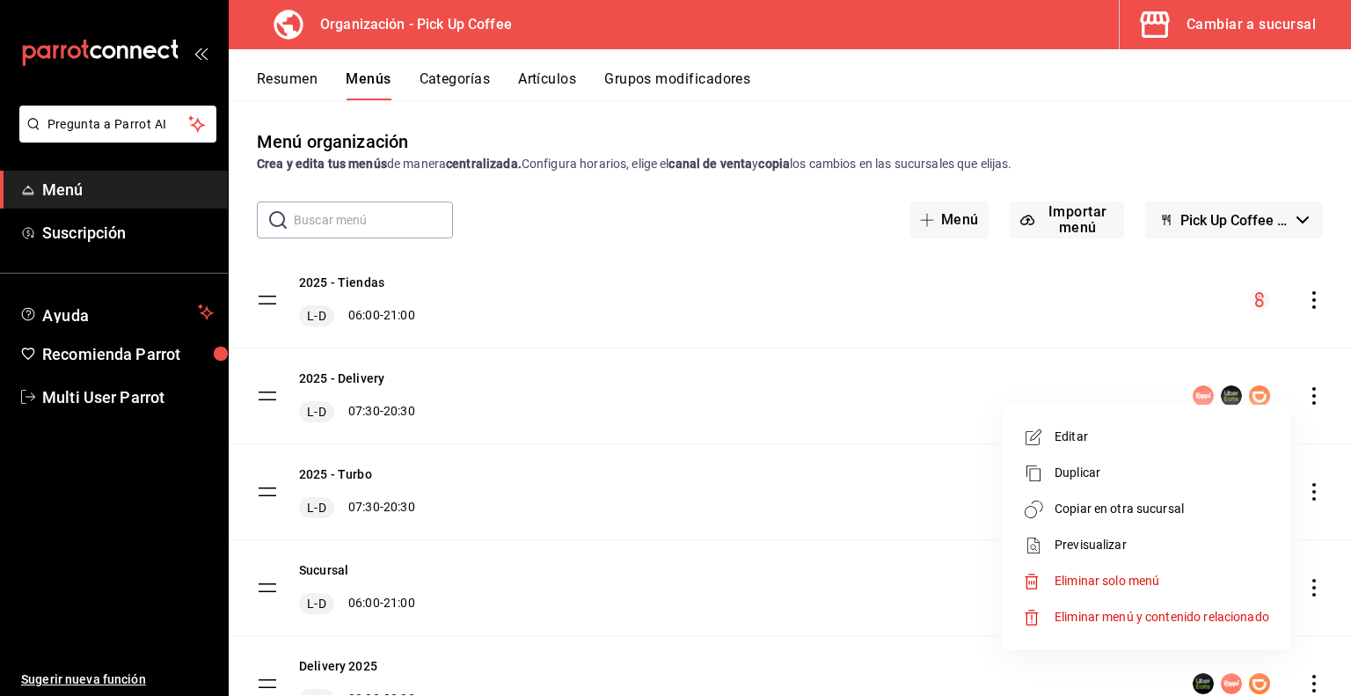
click at [1160, 504] on span "Copiar en otra sucursal" at bounding box center [1161, 508] width 215 height 18
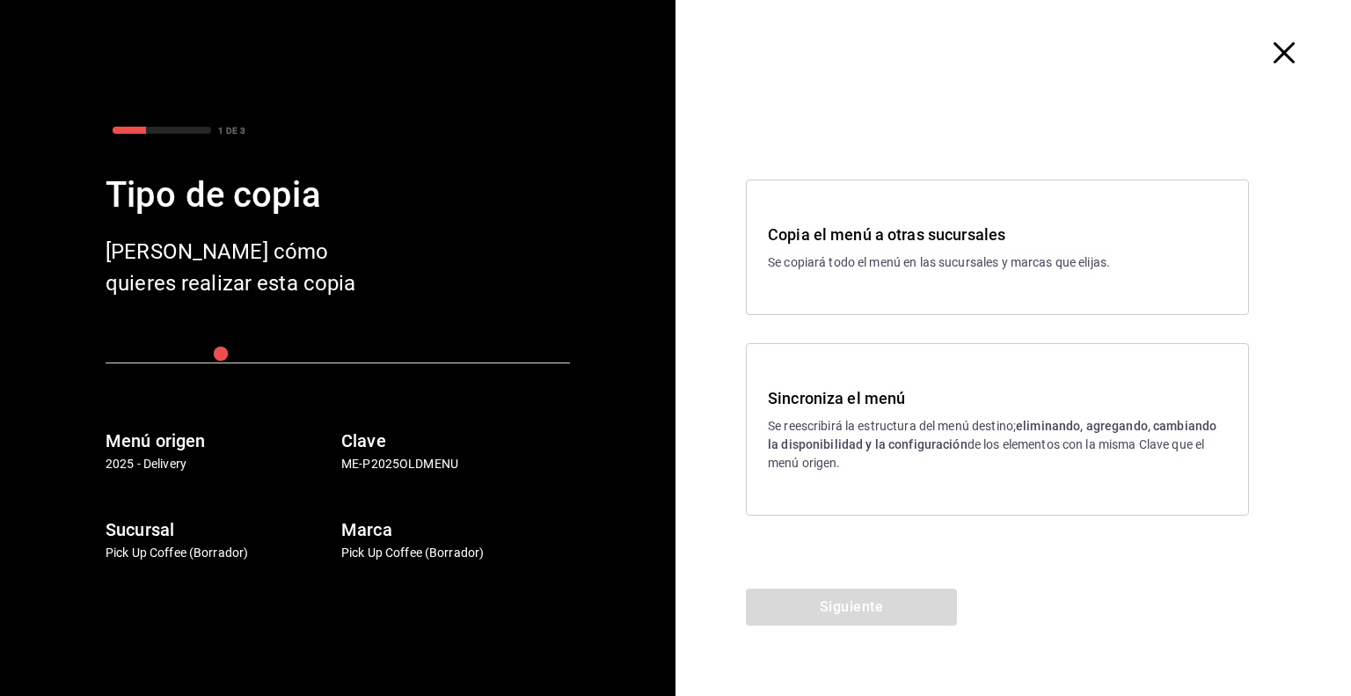
click at [907, 278] on div "Copia el menú a otras sucursales Se copiará todo el menú en las sucursales y ma…" at bounding box center [997, 246] width 503 height 135
click at [892, 619] on button "Siguiente" at bounding box center [851, 606] width 211 height 37
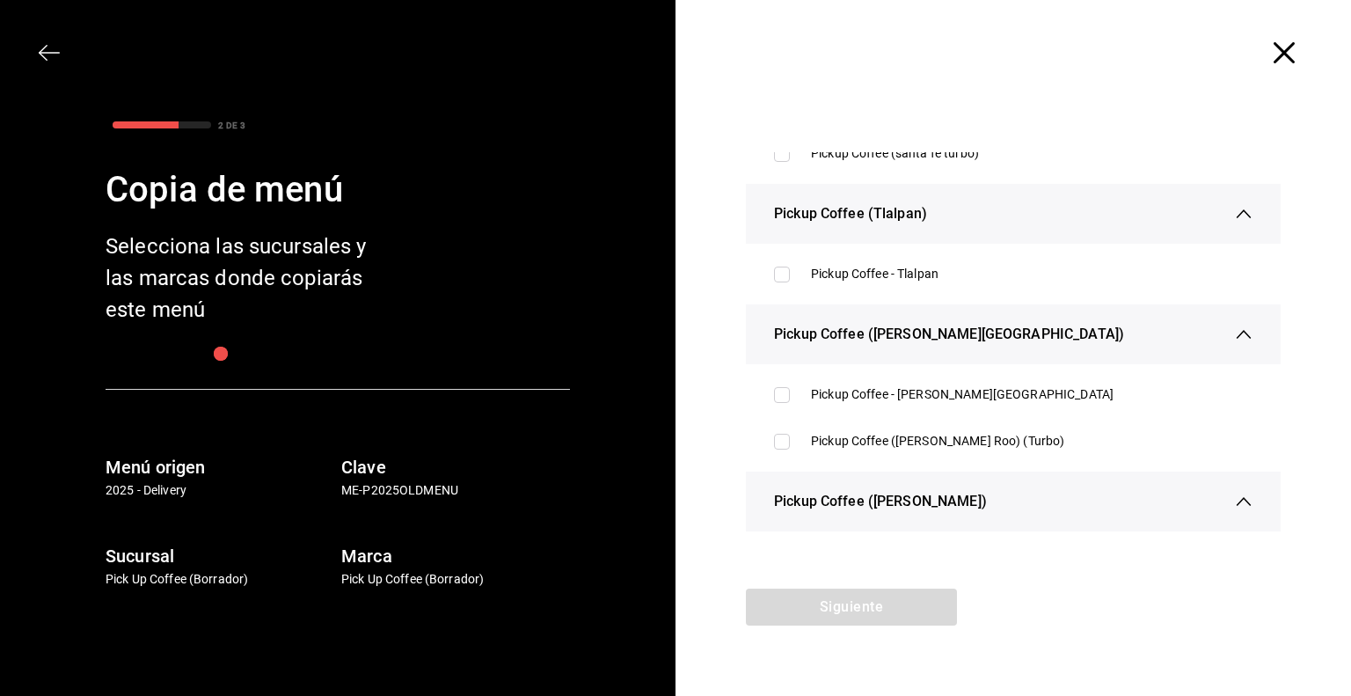
scroll to position [2022, 0]
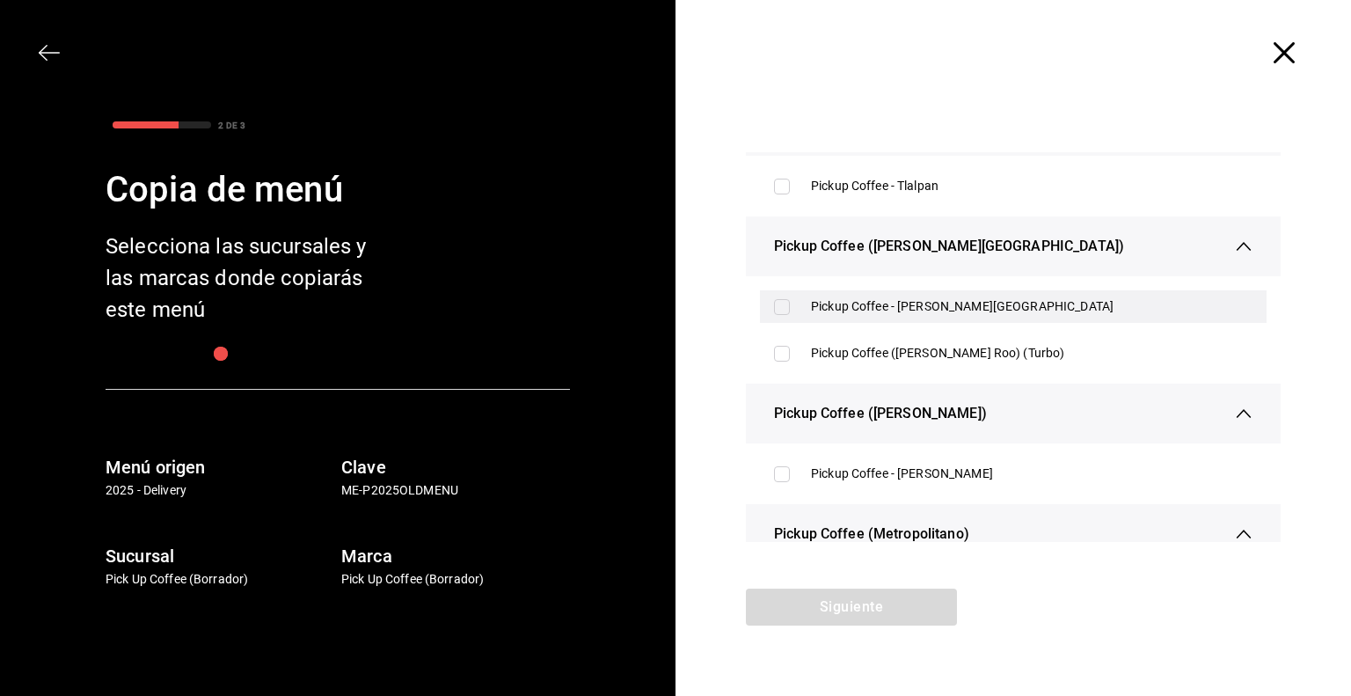
click at [781, 310] on input "checkbox" at bounding box center [782, 307] width 16 height 16
checkbox input "true"
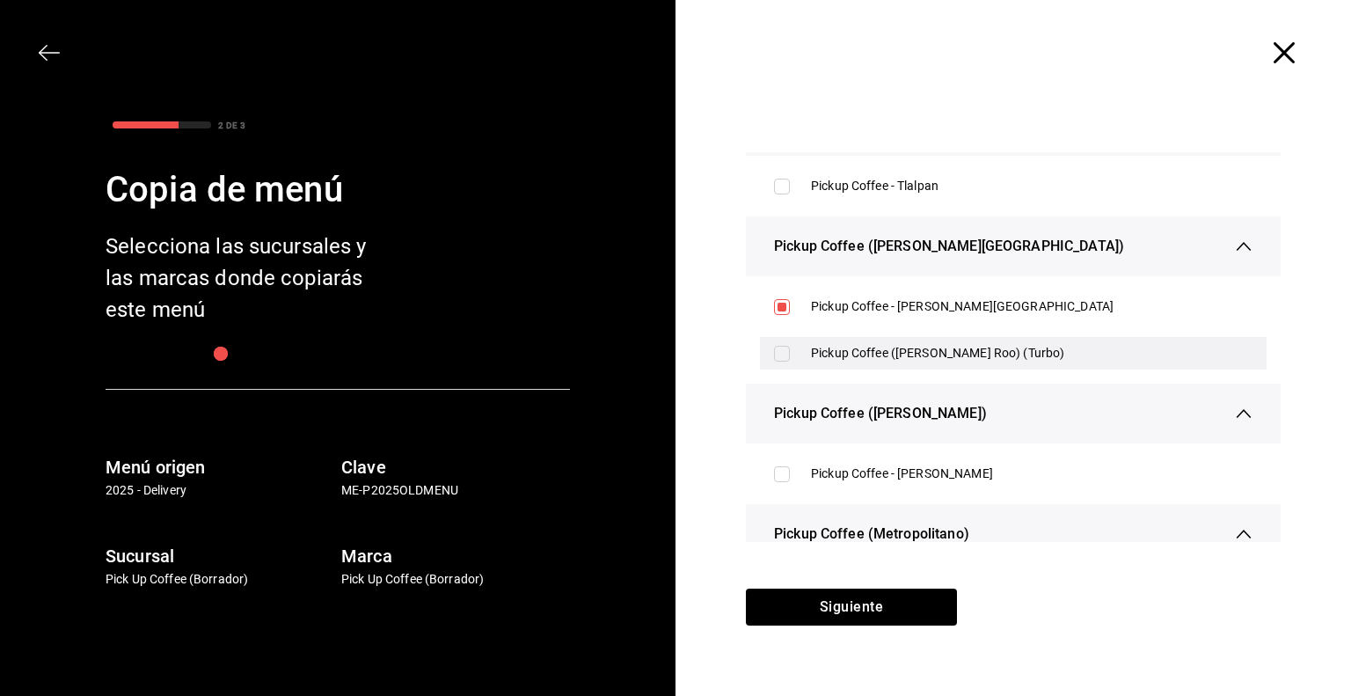
click at [781, 349] on input "checkbox" at bounding box center [782, 354] width 16 height 16
checkbox input "true"
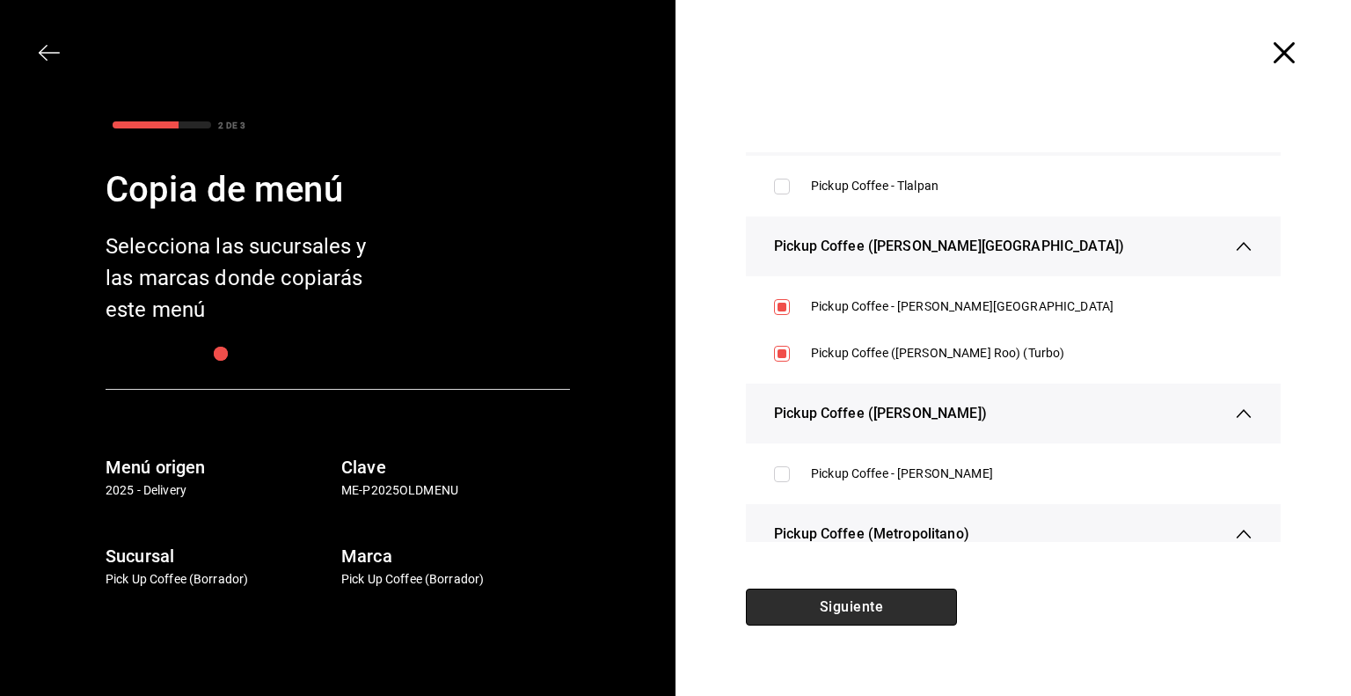
click at [834, 610] on button "Siguiente" at bounding box center [851, 606] width 211 height 37
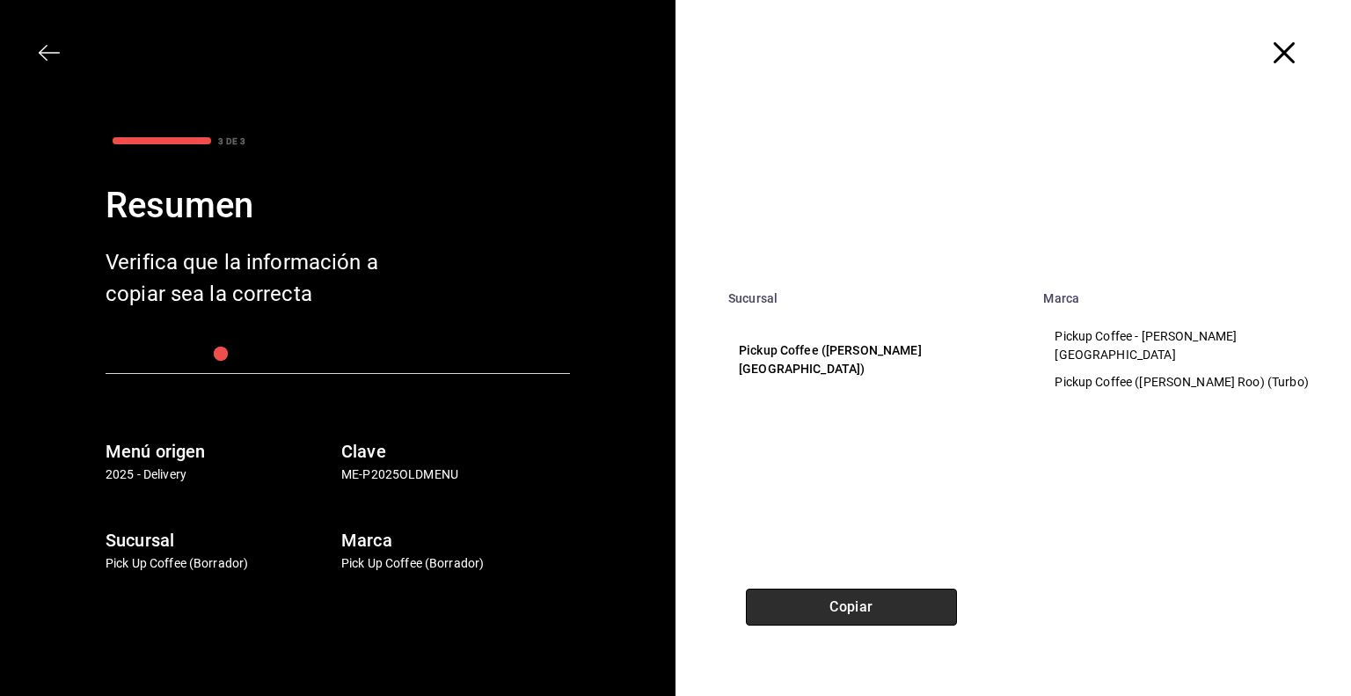
click at [834, 610] on button "Copiar" at bounding box center [851, 606] width 211 height 37
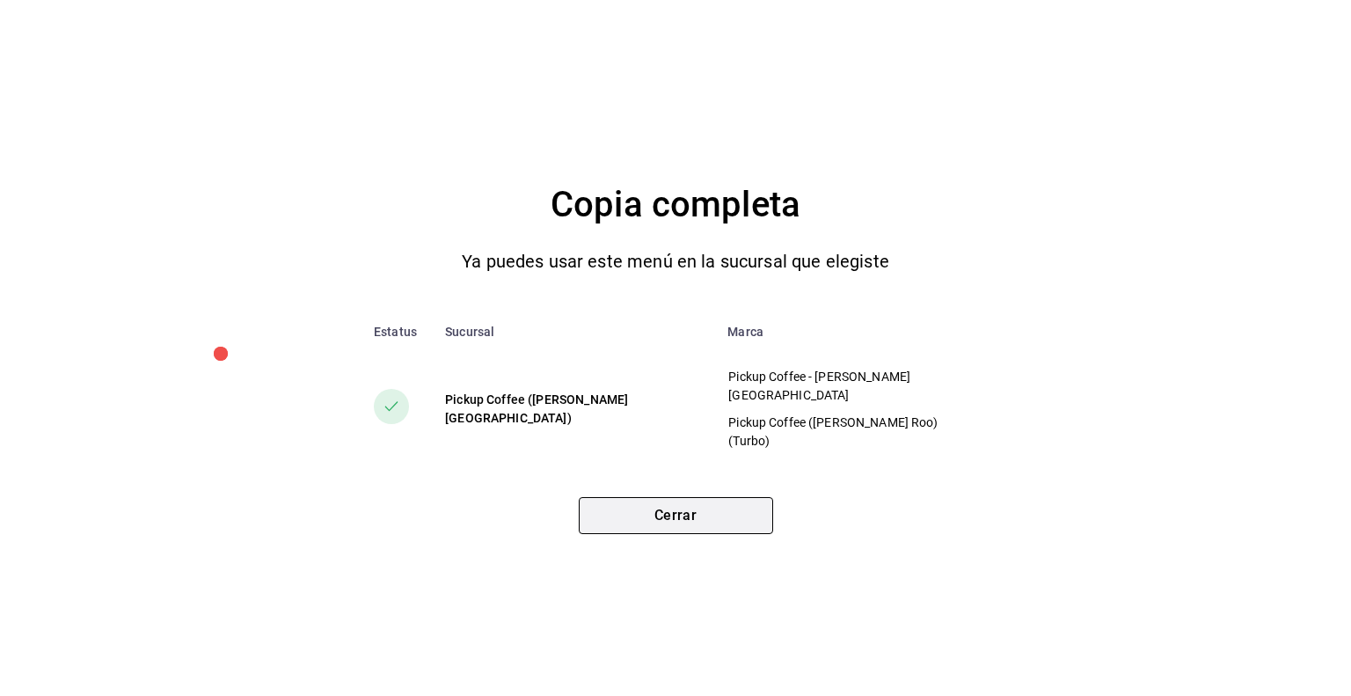
click at [672, 506] on button "Cerrar" at bounding box center [676, 515] width 194 height 37
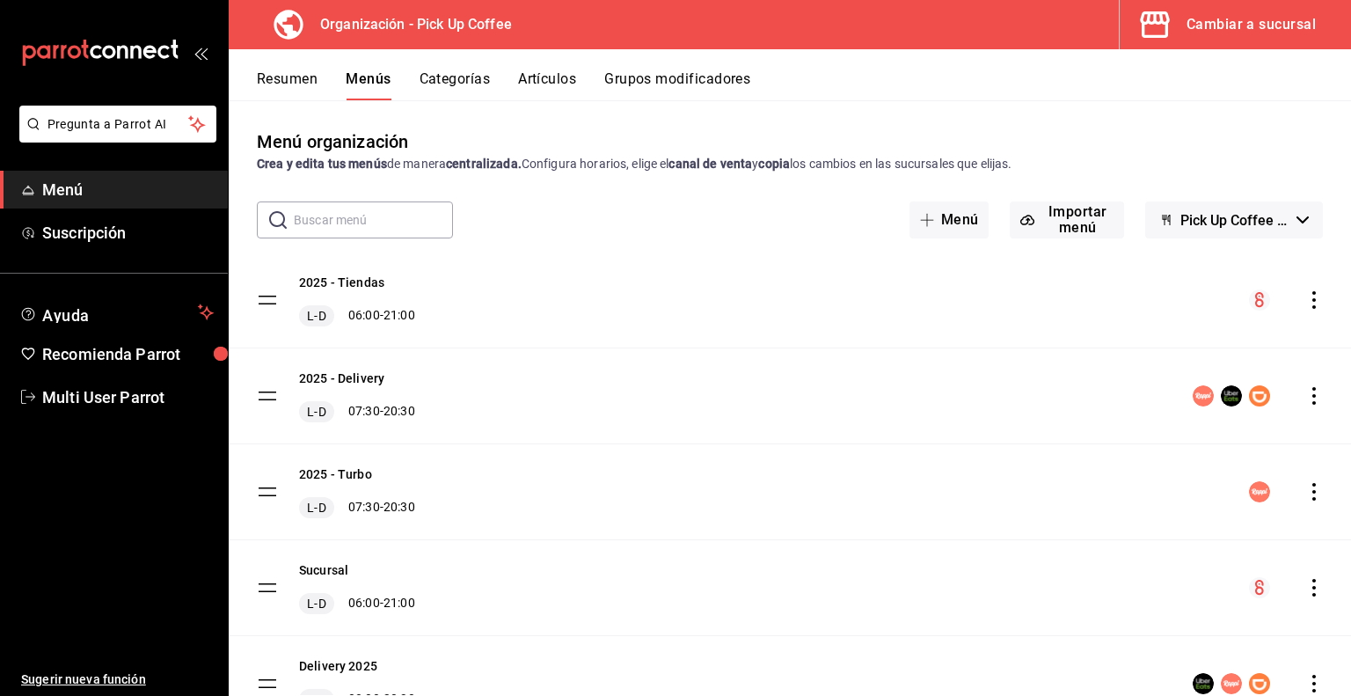
click at [1206, 41] on button "Cambiar a sucursal" at bounding box center [1227, 24] width 217 height 49
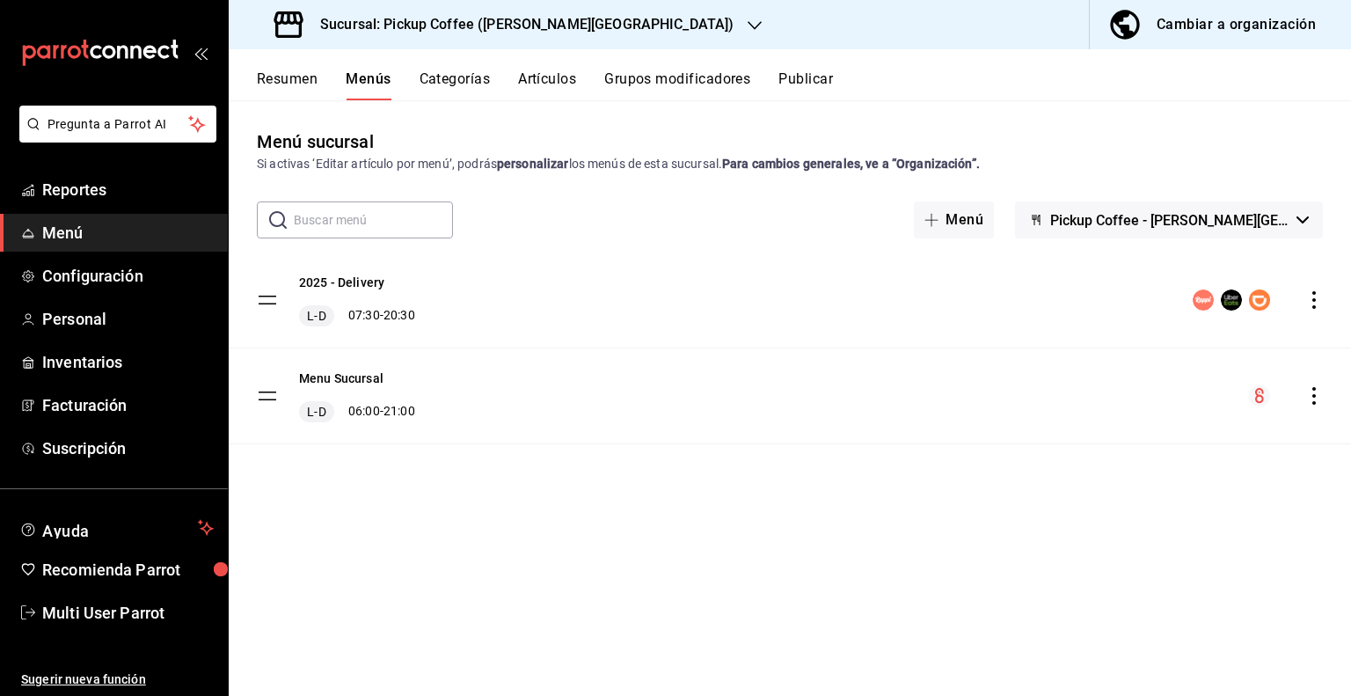
click at [823, 82] on button "Publicar" at bounding box center [805, 85] width 55 height 30
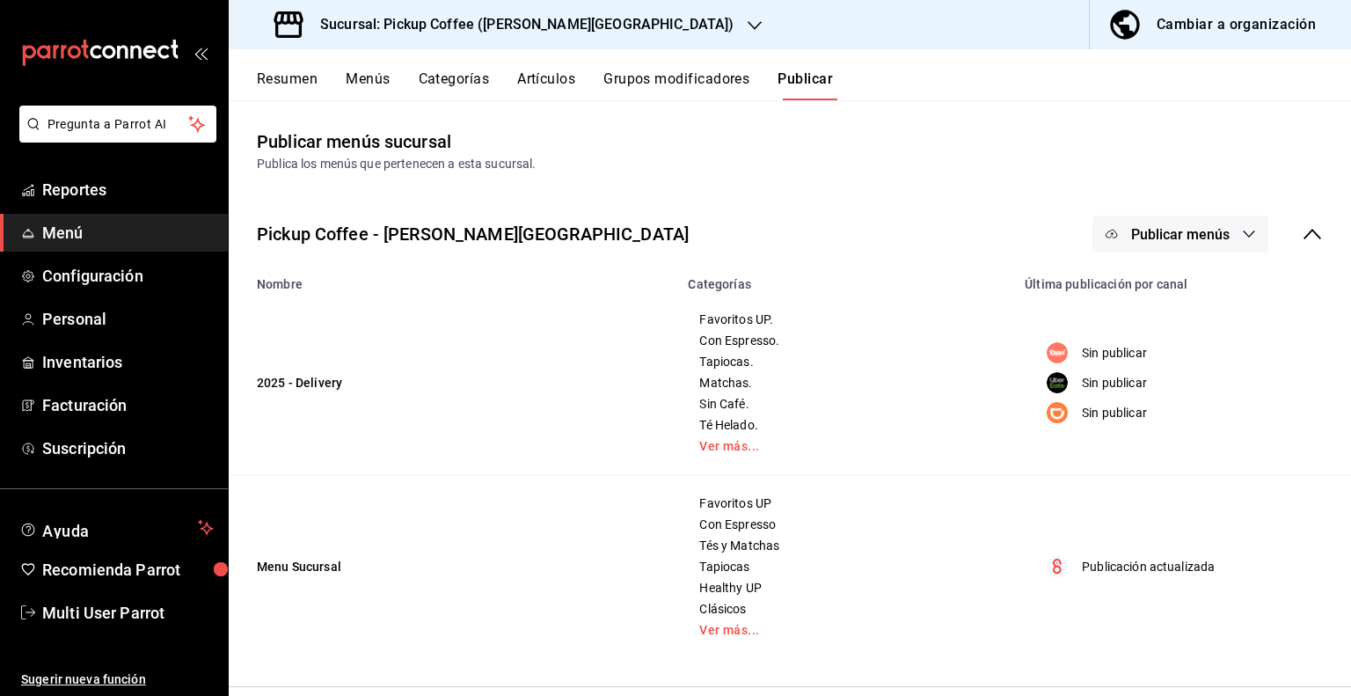
click at [1242, 229] on icon "button" at bounding box center [1249, 234] width 14 height 14
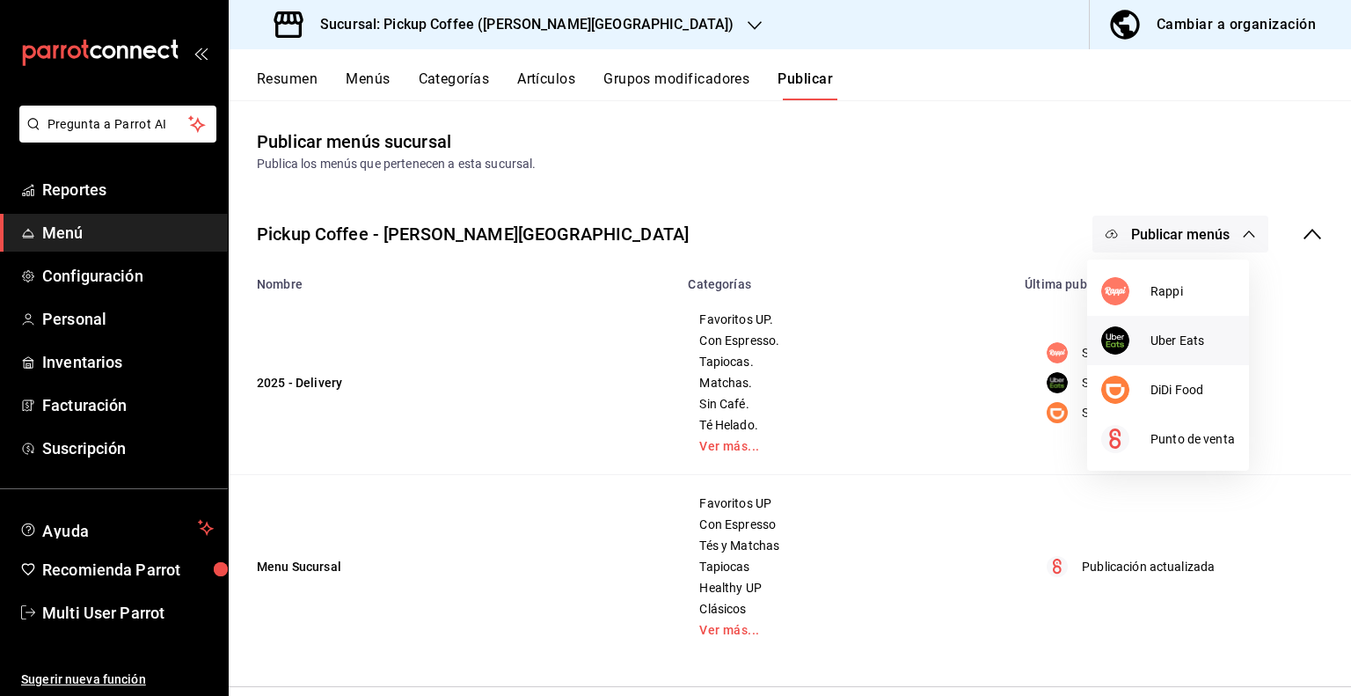
click at [1169, 353] on li "Uber Eats" at bounding box center [1168, 340] width 162 height 49
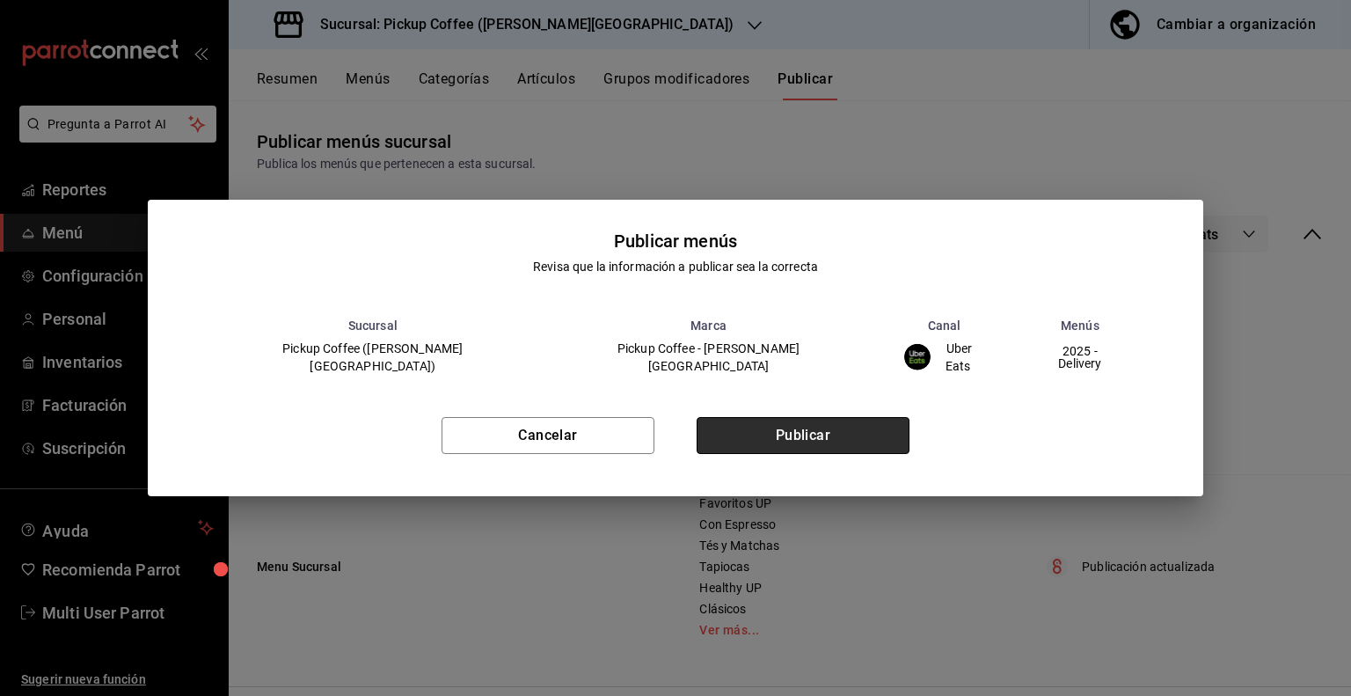
click at [819, 443] on button "Publicar" at bounding box center [802, 435] width 213 height 37
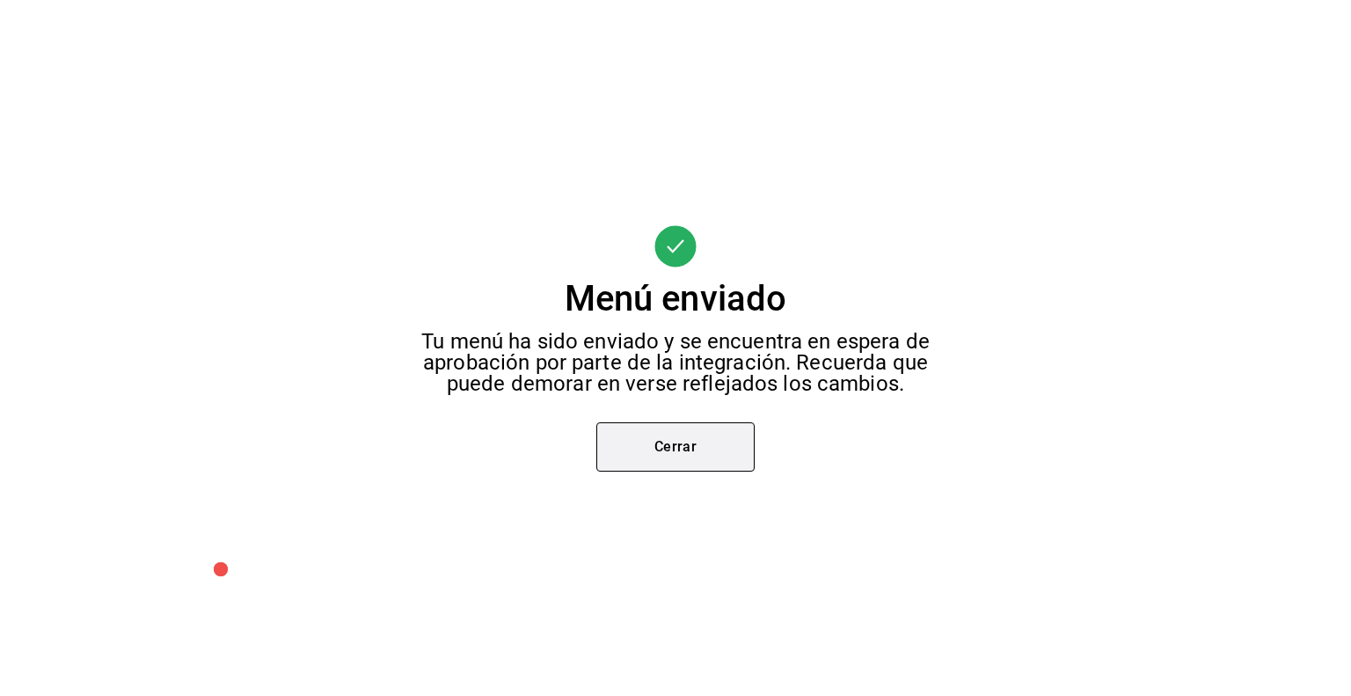
click at [680, 435] on button "Cerrar" at bounding box center [675, 446] width 158 height 49
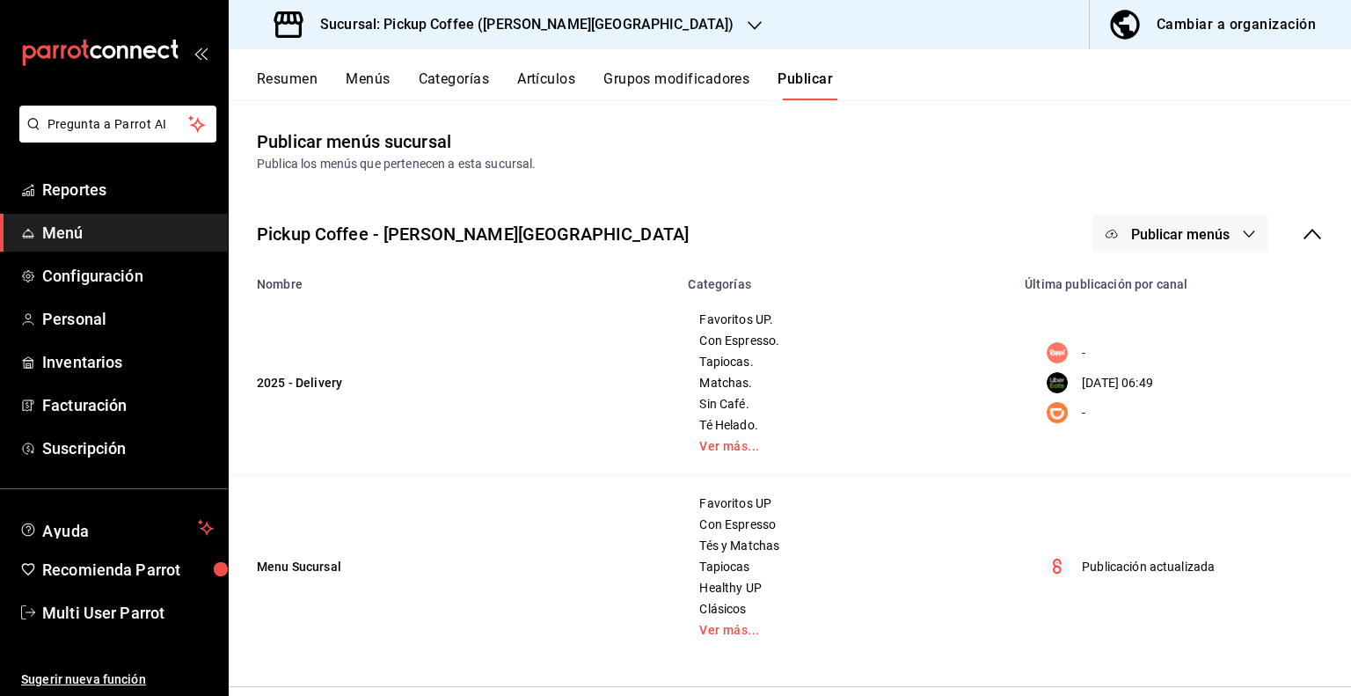
click at [1242, 231] on icon "button" at bounding box center [1249, 234] width 14 height 14
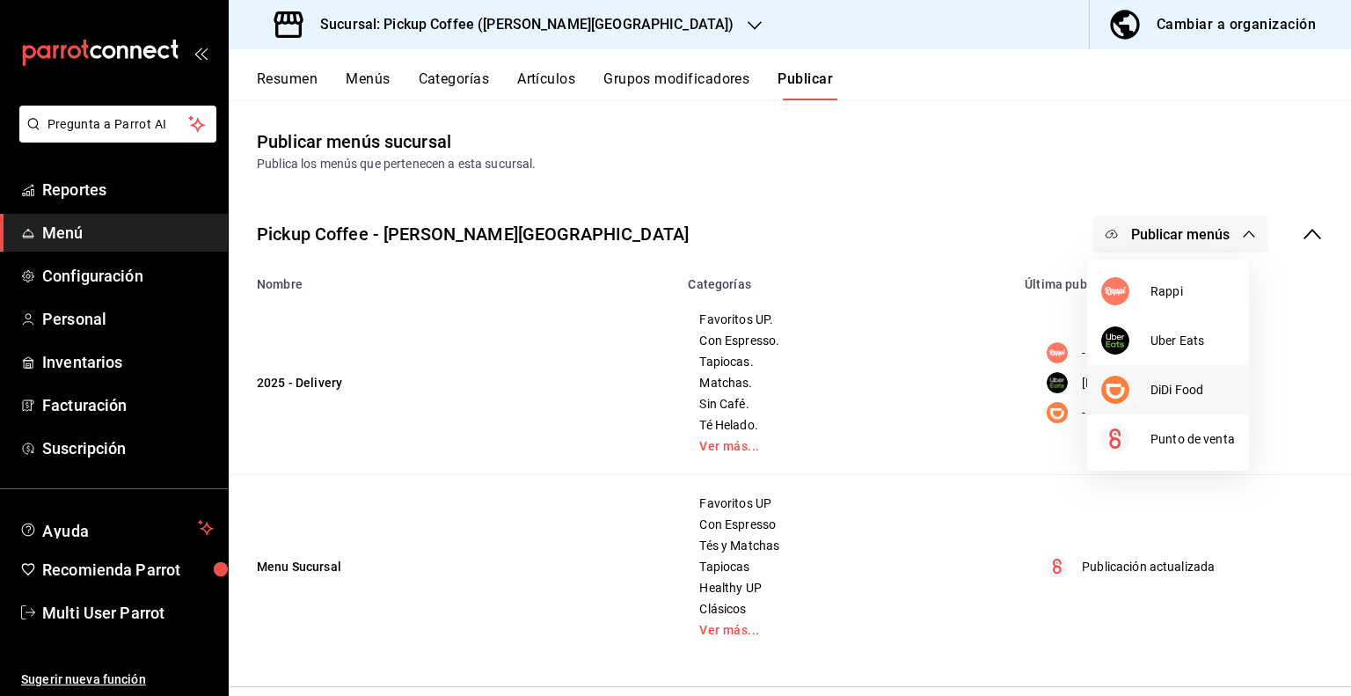
click at [1143, 389] on div at bounding box center [1125, 389] width 49 height 28
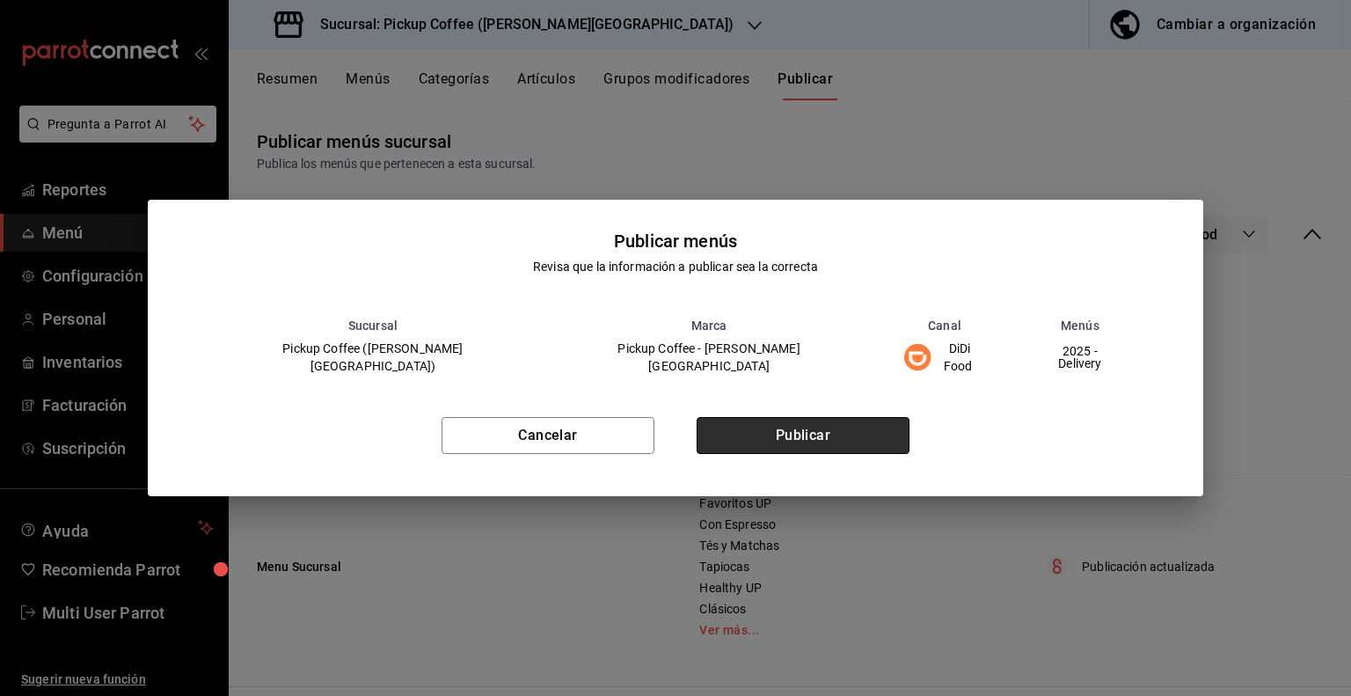
click at [790, 432] on button "Publicar" at bounding box center [802, 435] width 213 height 37
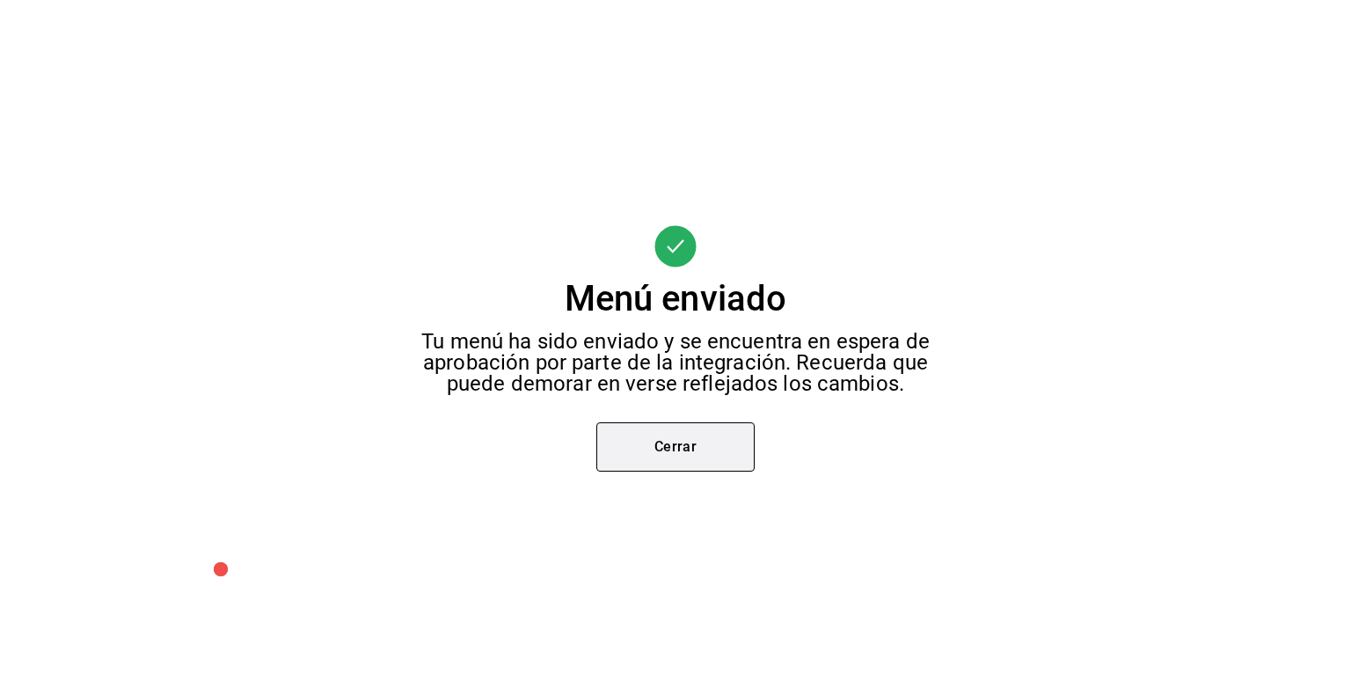
click at [662, 442] on button "Cerrar" at bounding box center [675, 446] width 158 height 49
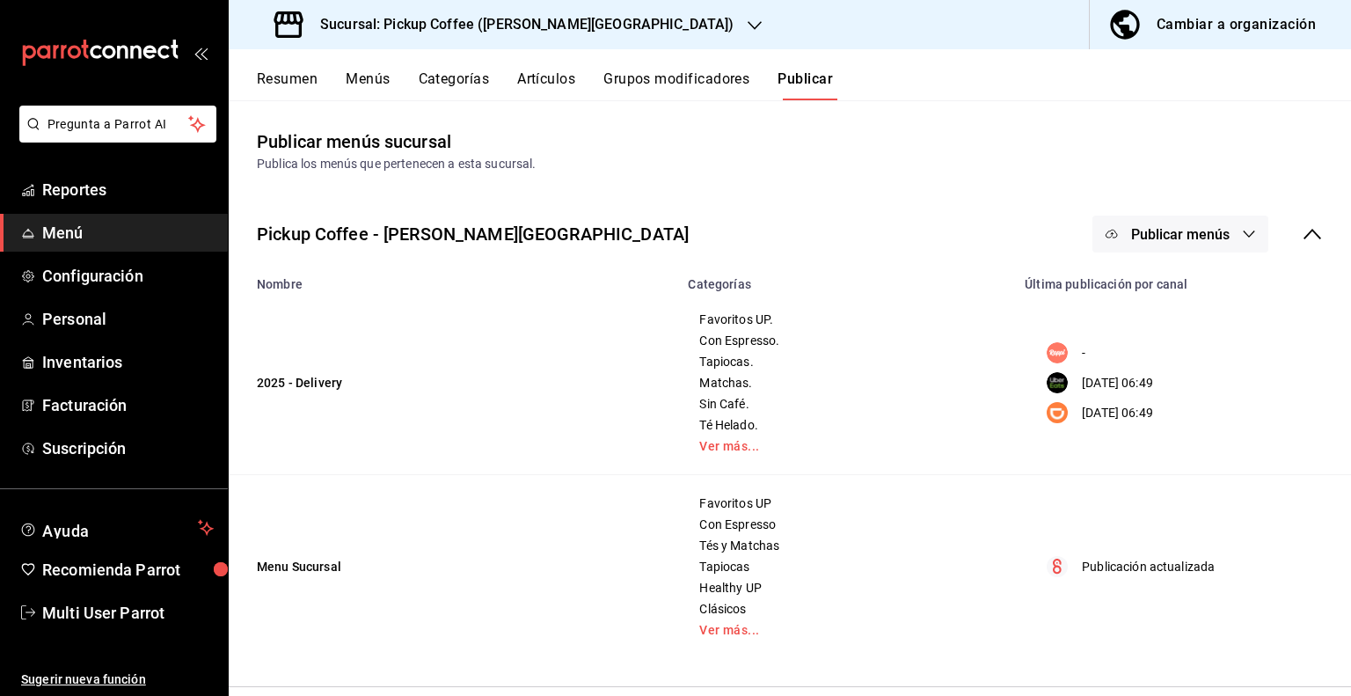
scroll to position [84, 0]
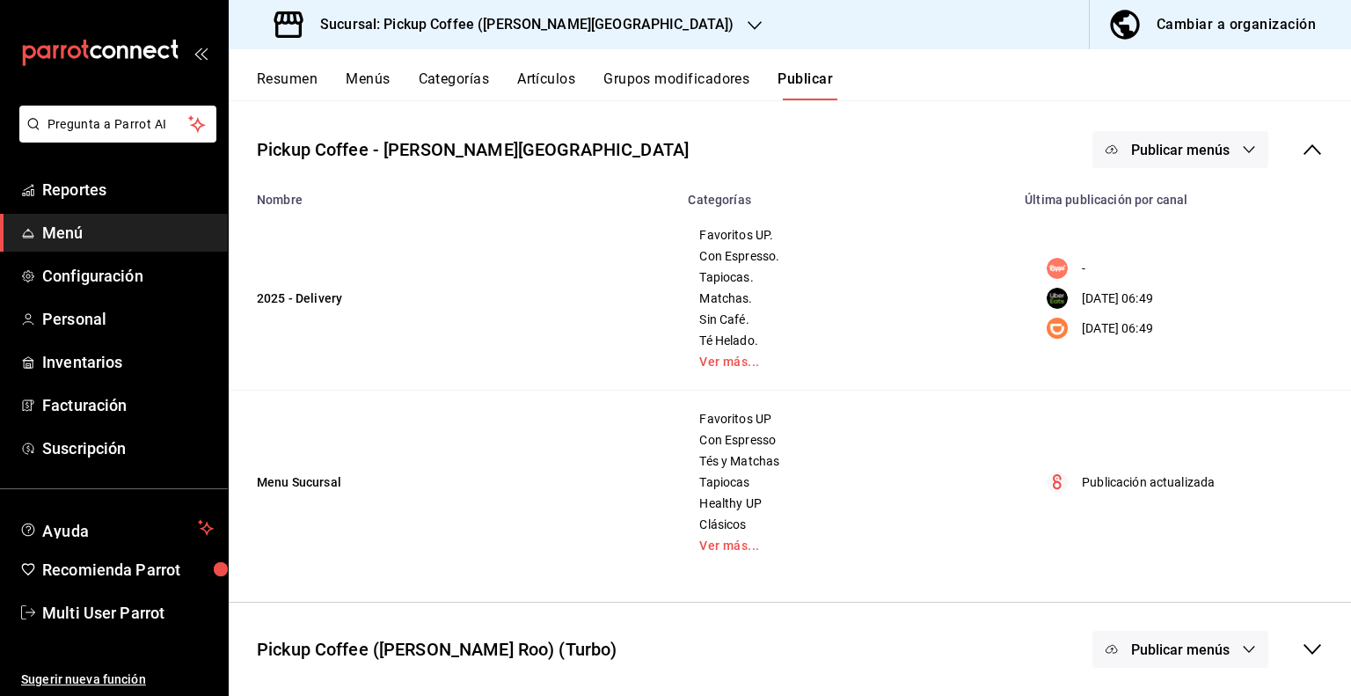
click at [1213, 651] on span "Publicar menús" at bounding box center [1180, 649] width 98 height 17
click at [1056, 579] on div at bounding box center [675, 348] width 1351 height 696
click at [1242, 652] on icon "button" at bounding box center [1249, 649] width 14 height 14
click at [1259, 552] on div at bounding box center [675, 348] width 1351 height 696
click at [1294, 634] on div "Publicar menús" at bounding box center [1207, 648] width 230 height 37
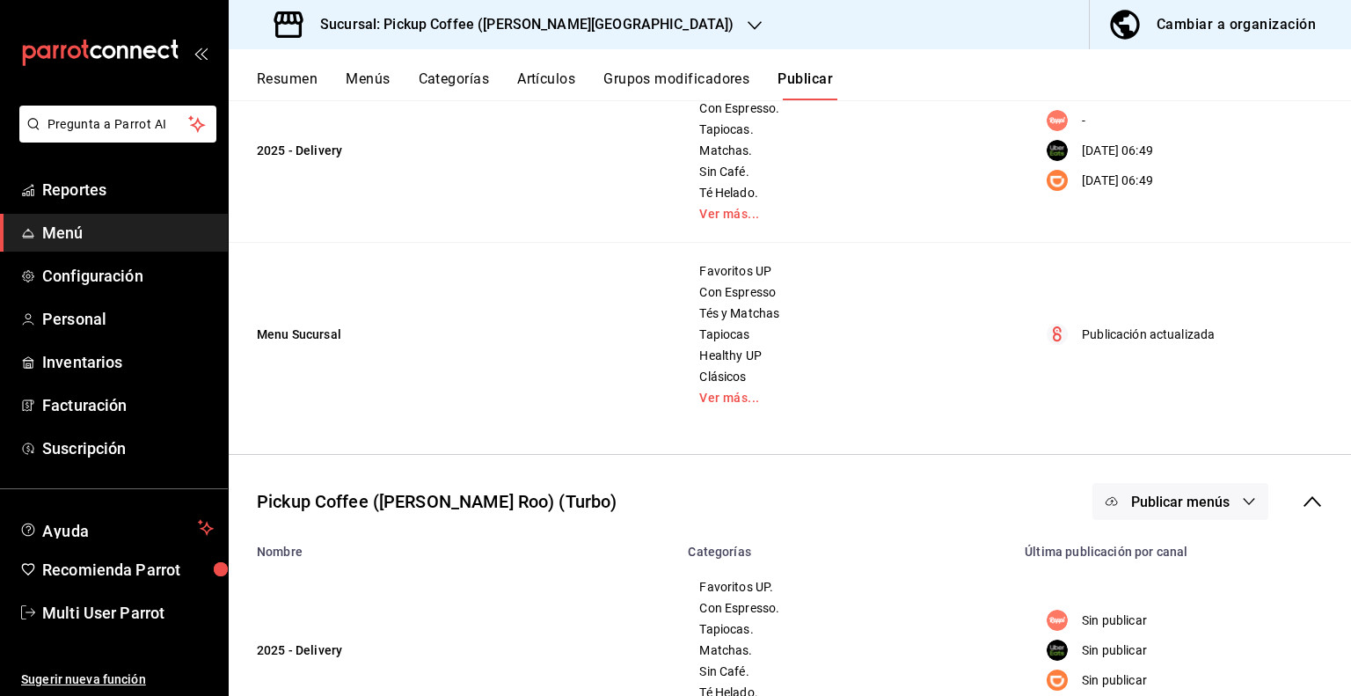
scroll to position [307, 0]
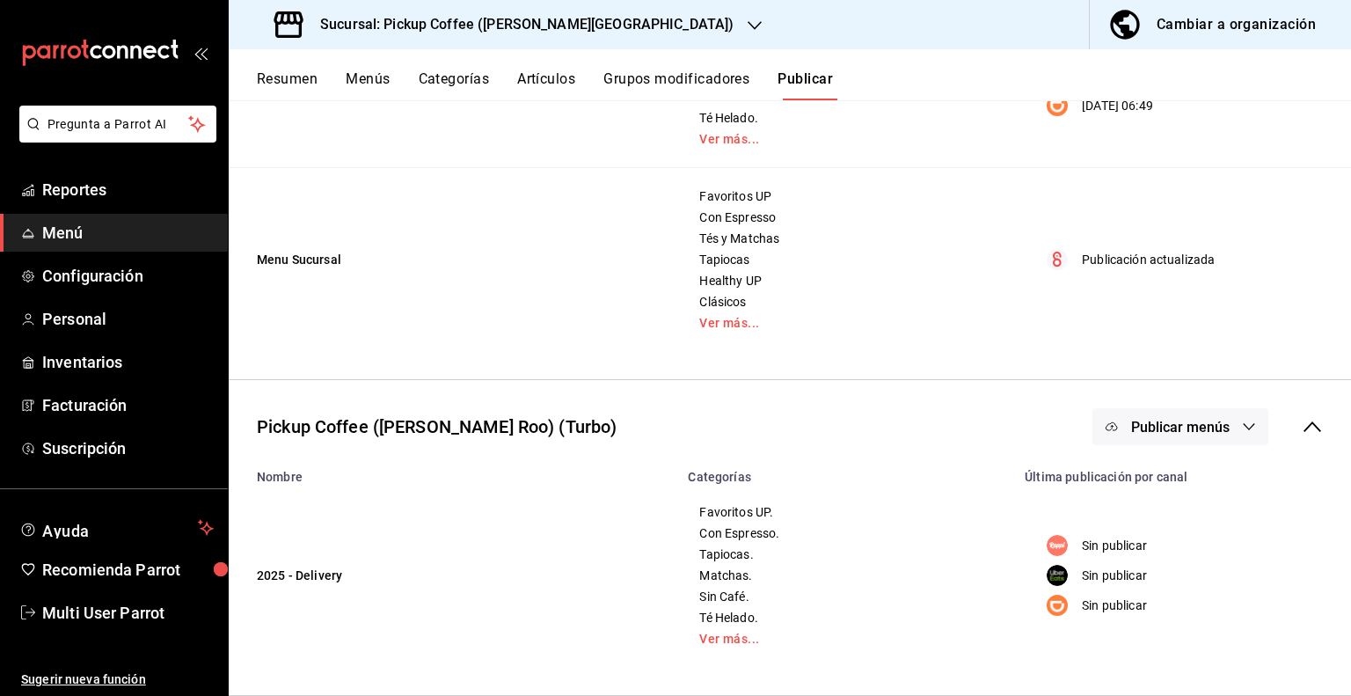
click at [1242, 427] on icon "button" at bounding box center [1249, 426] width 14 height 14
click at [1186, 485] on span "Rappi" at bounding box center [1192, 484] width 54 height 18
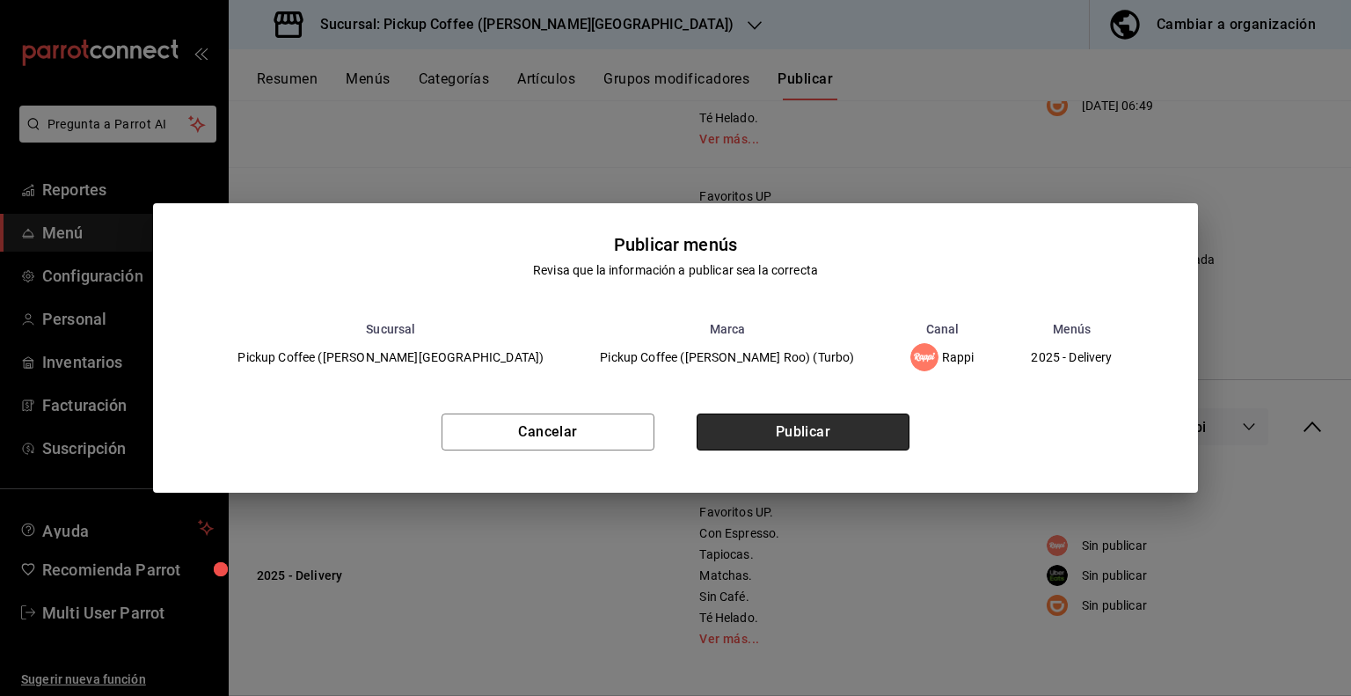
click at [792, 435] on button "Publicar" at bounding box center [802, 431] width 213 height 37
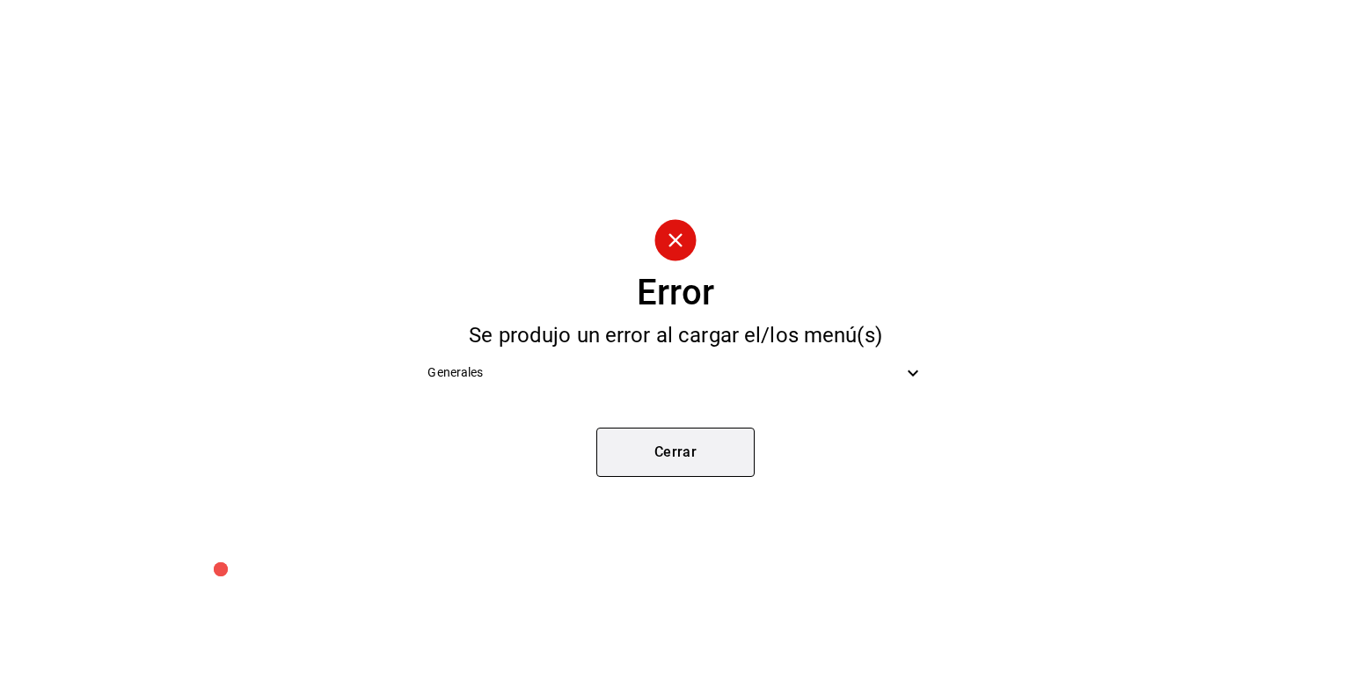
click at [663, 448] on button "Cerrar" at bounding box center [675, 451] width 158 height 49
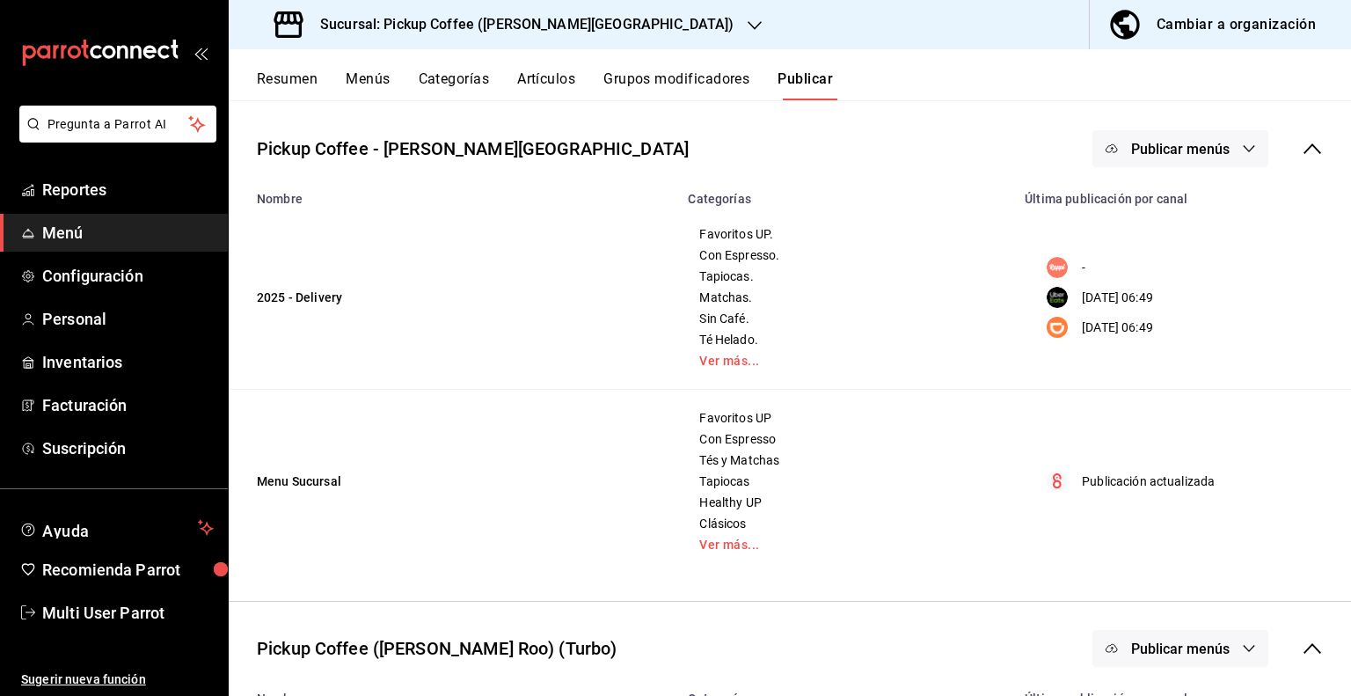
scroll to position [0, 0]
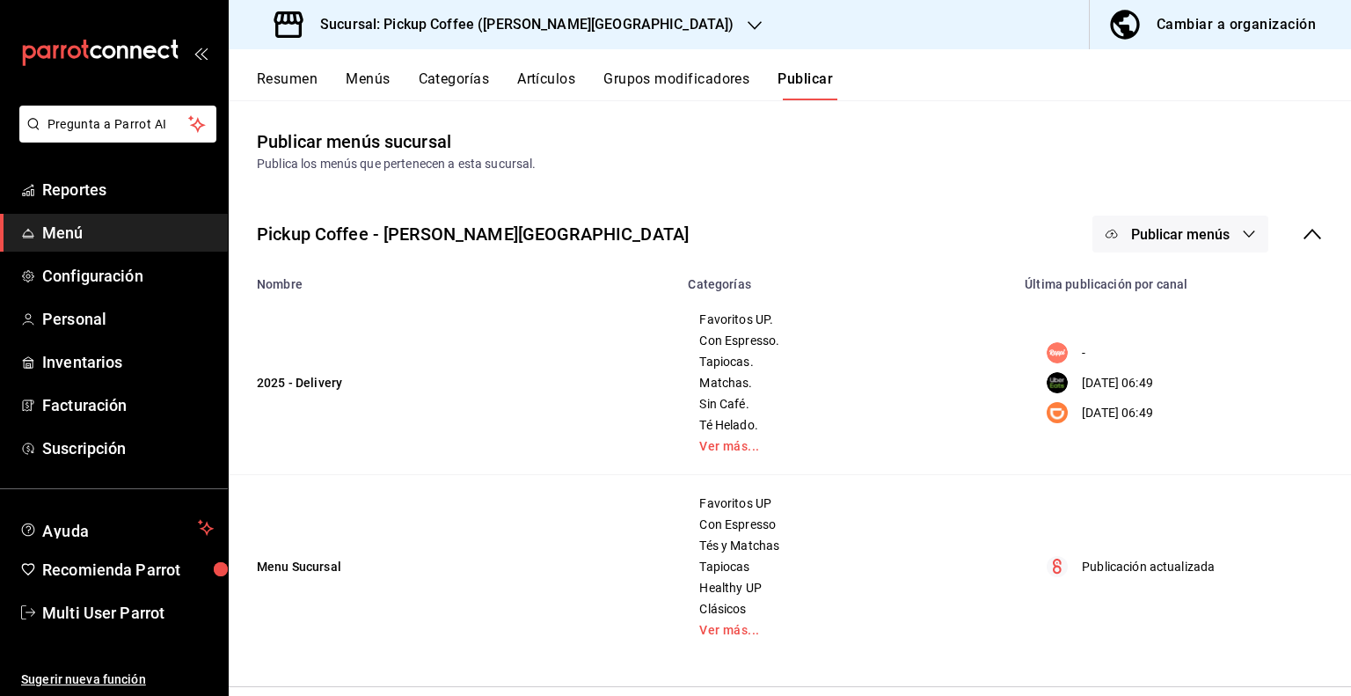
click at [93, 238] on span "Menú" at bounding box center [127, 233] width 171 height 24
